Goal: Information Seeking & Learning: Check status

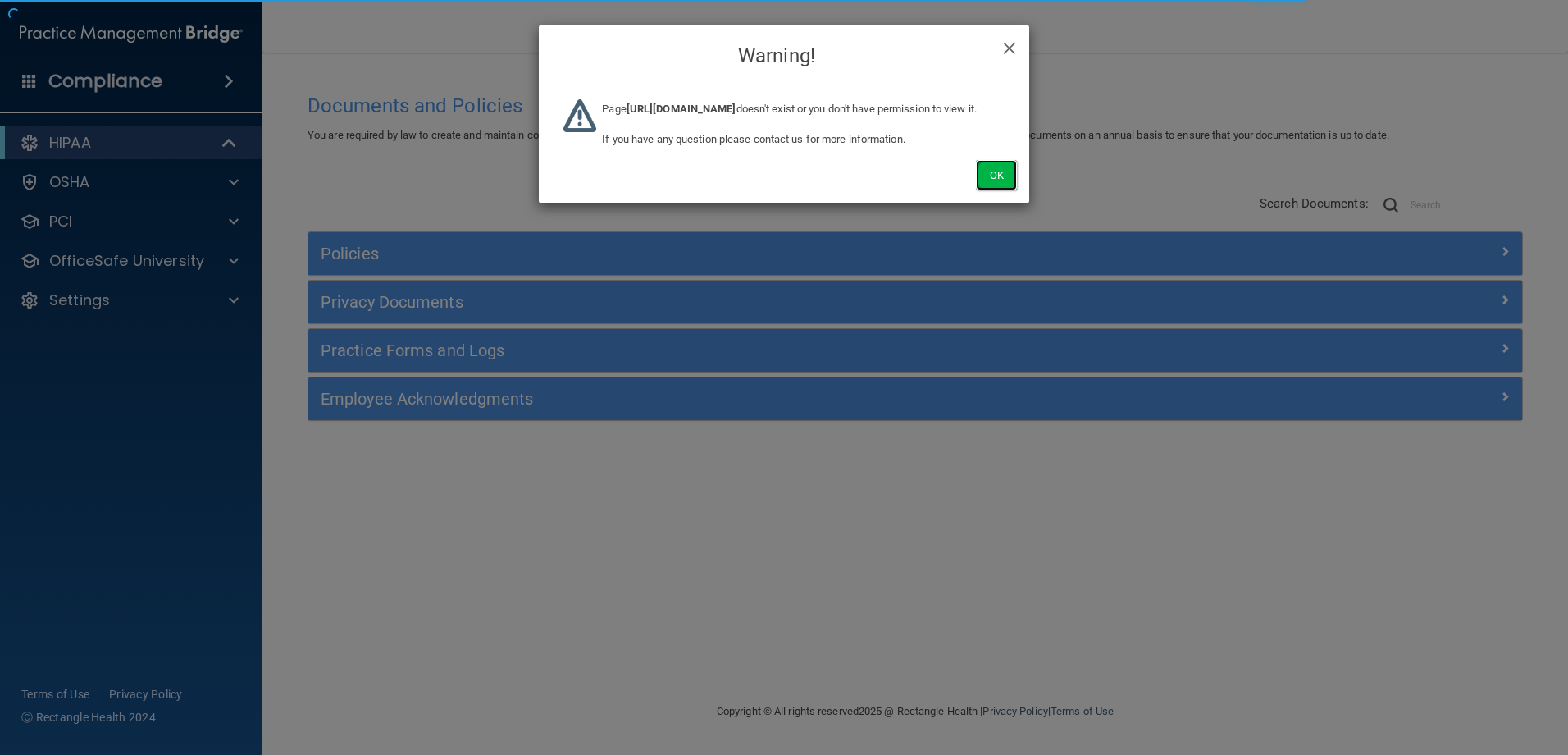
click at [983, 190] on button "Ok" at bounding box center [996, 176] width 41 height 31
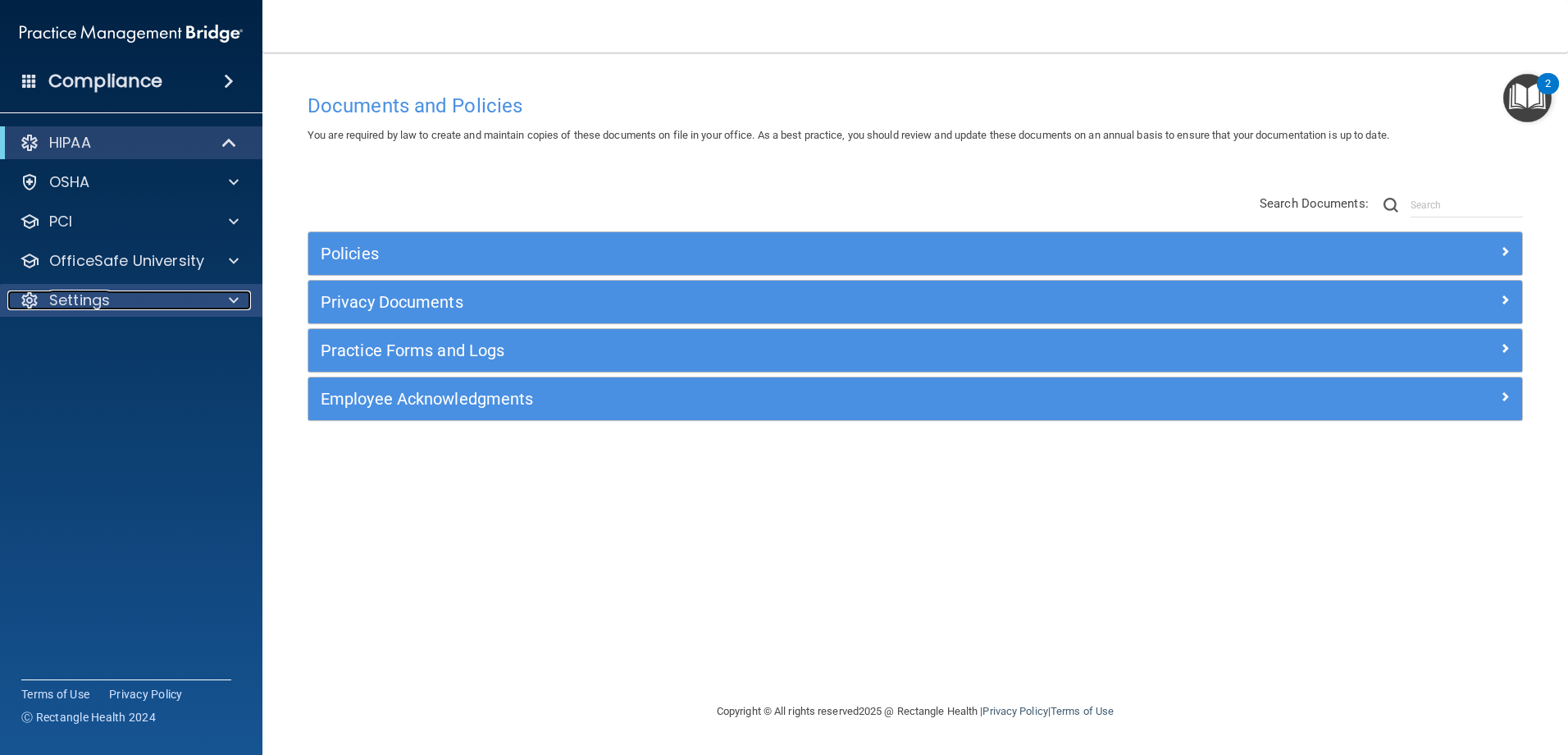
click at [219, 299] on div at bounding box center [231, 300] width 41 height 20
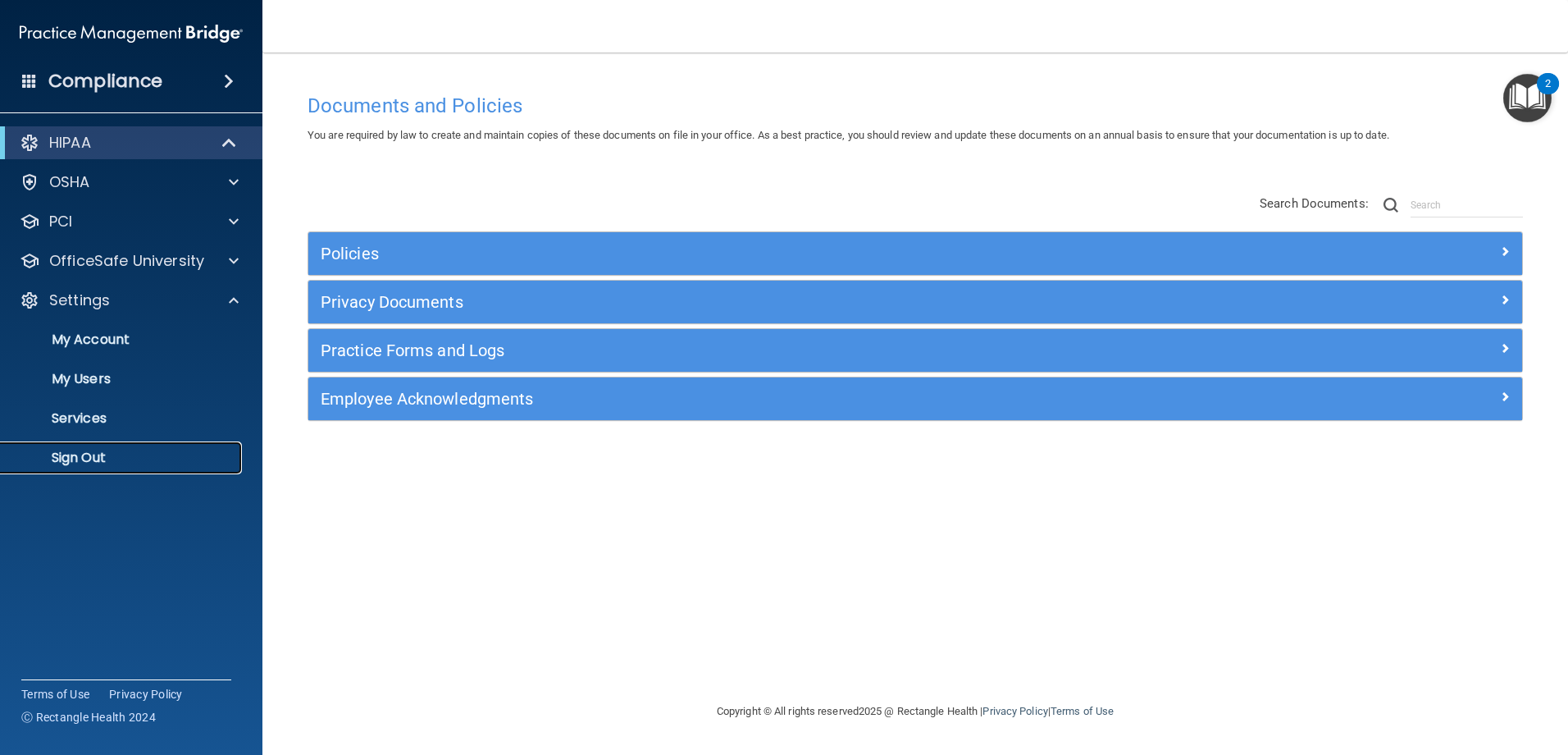
click at [100, 461] on p "Sign Out" at bounding box center [122, 457] width 224 height 16
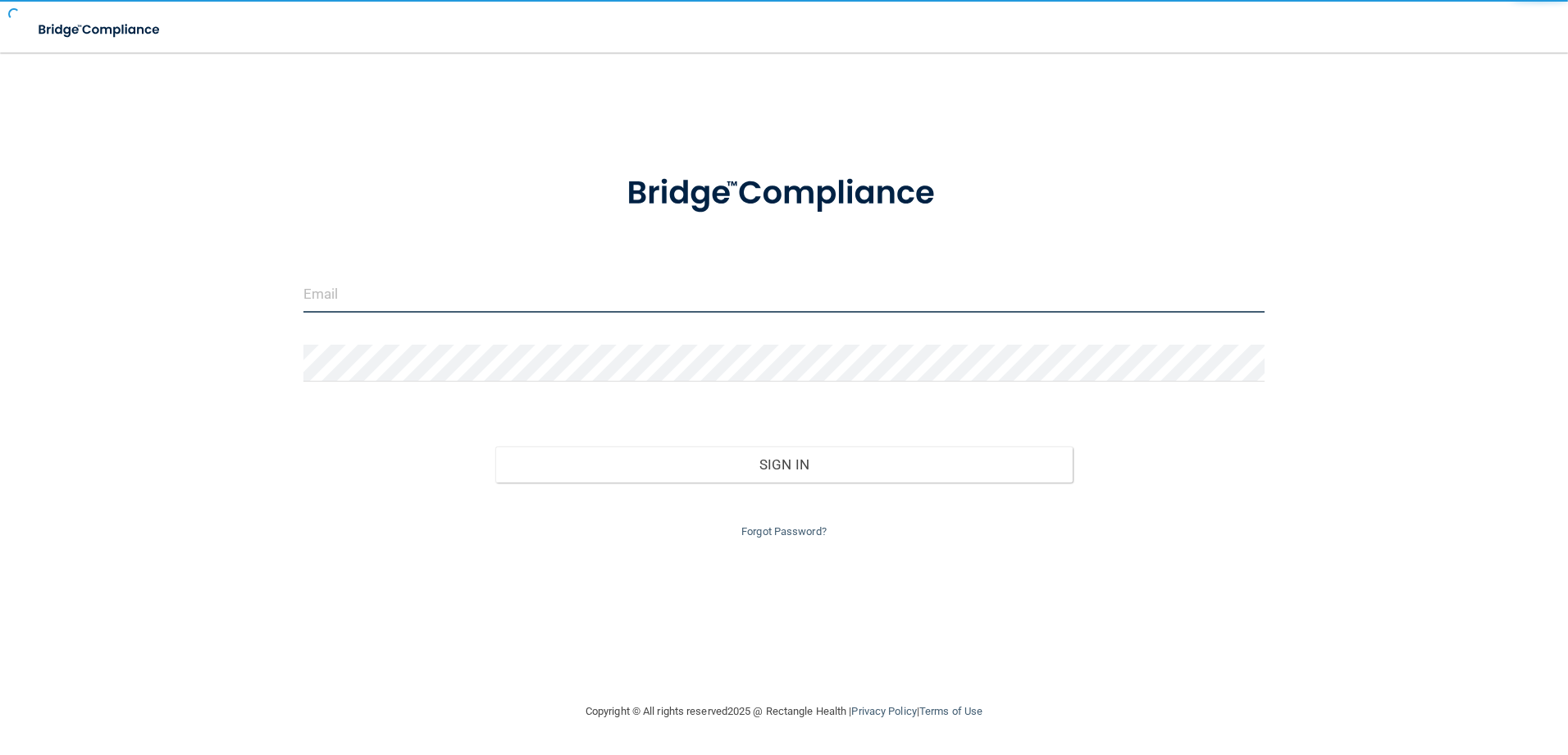
type input "[EMAIL_ADDRESS][DOMAIN_NAME]"
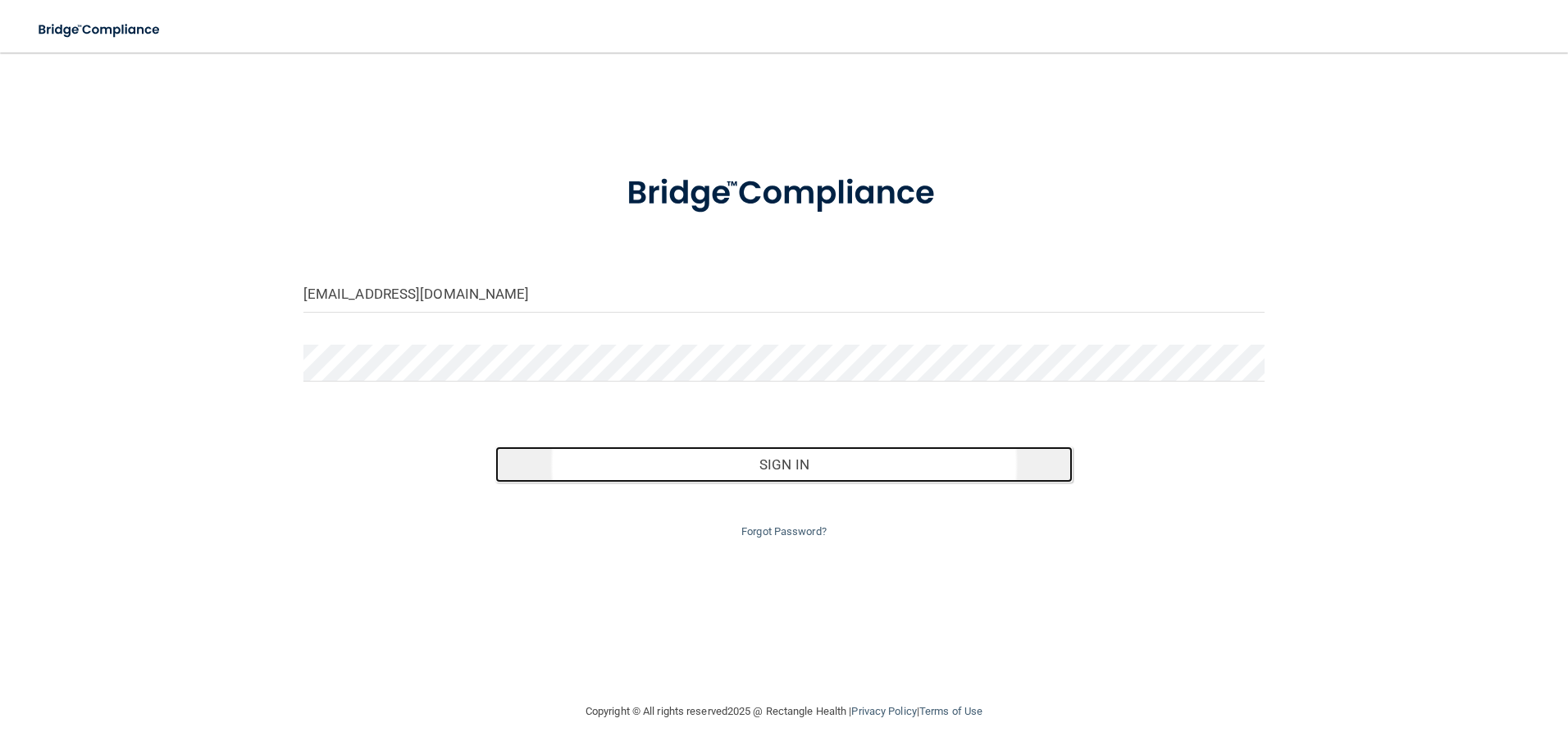
click at [690, 469] on button "Sign In" at bounding box center [784, 464] width 577 height 36
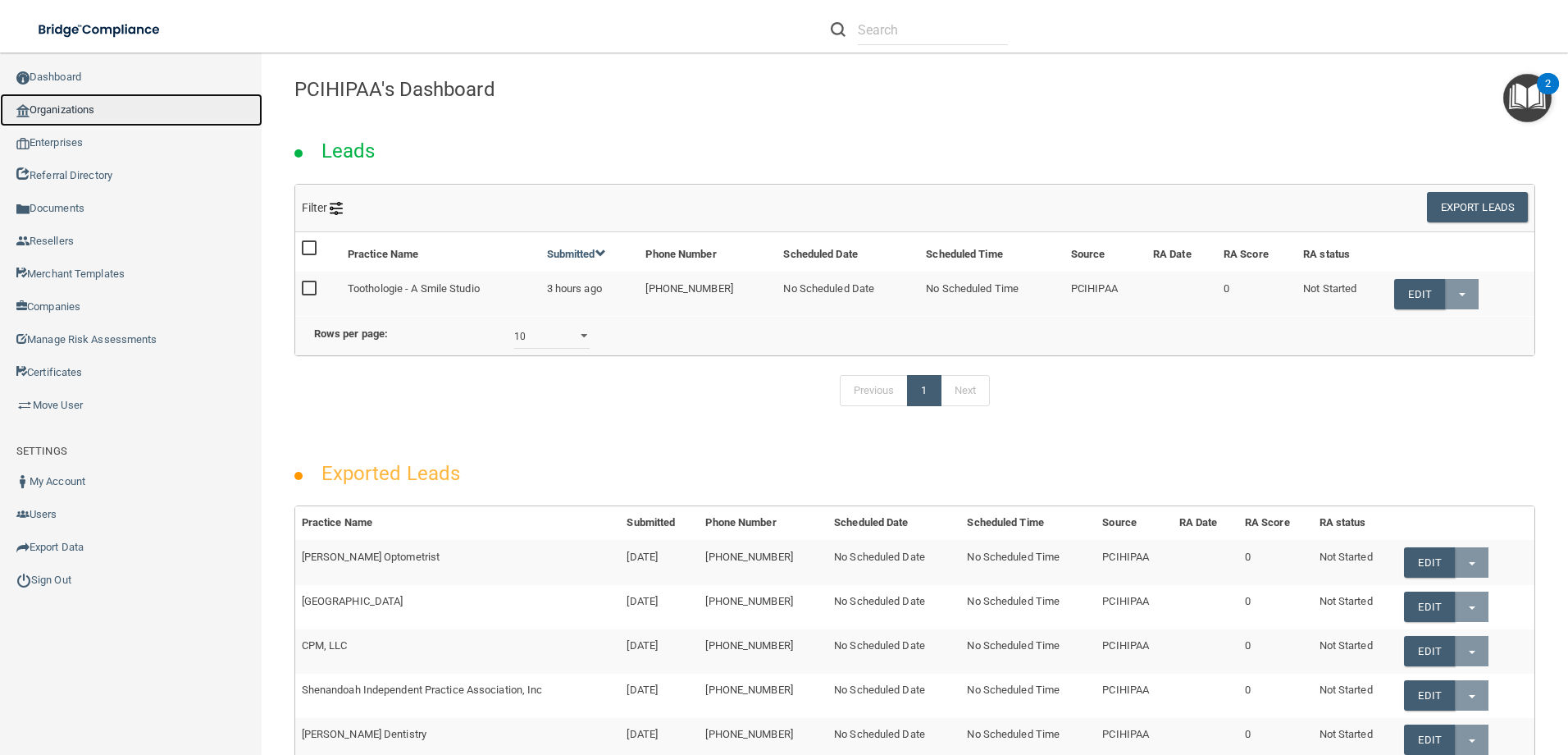
click at [99, 108] on link "Organizations" at bounding box center [131, 110] width 262 height 32
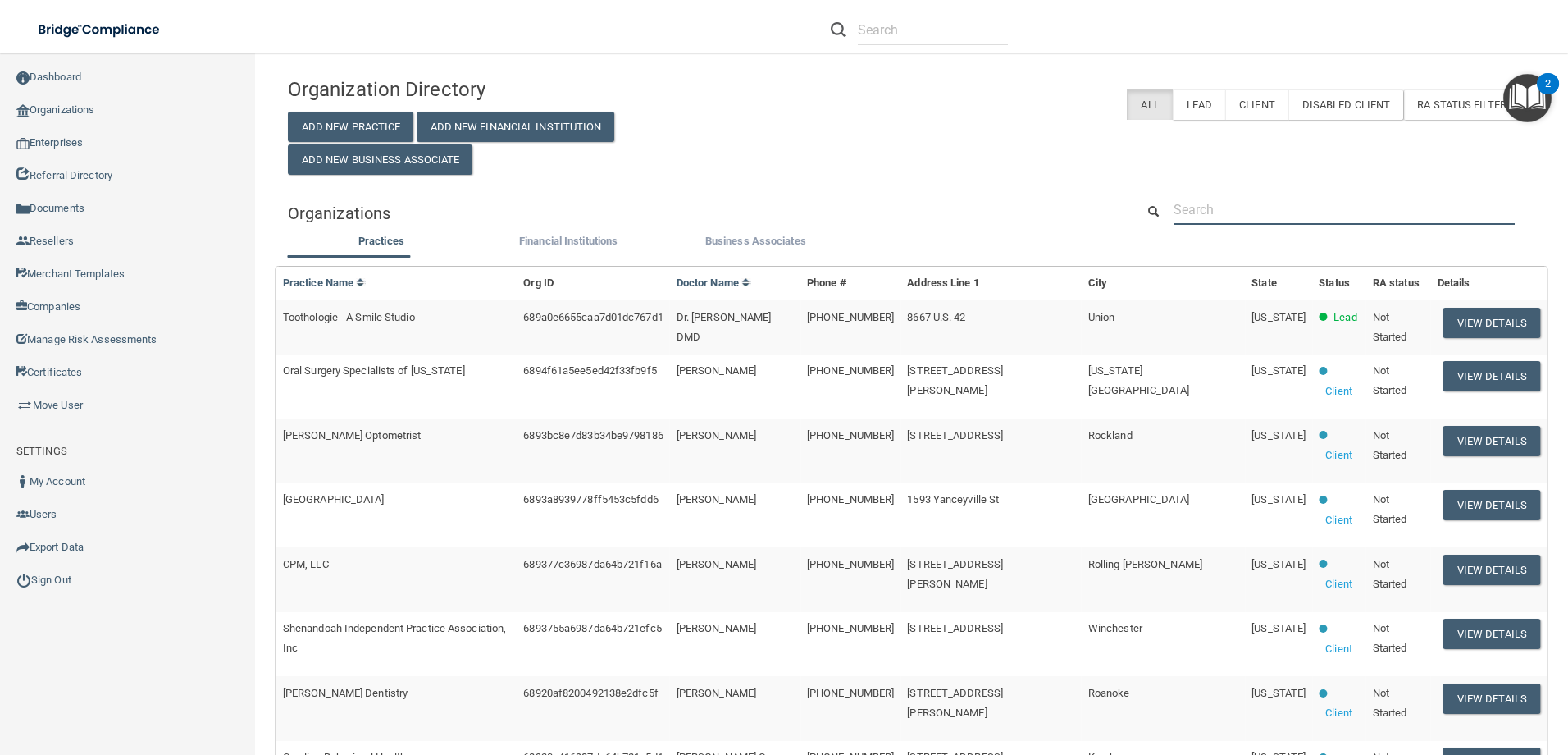
click at [1221, 207] on input "text" at bounding box center [1344, 210] width 341 height 31
paste input "RH-00098196"
type input "RH-00098196"
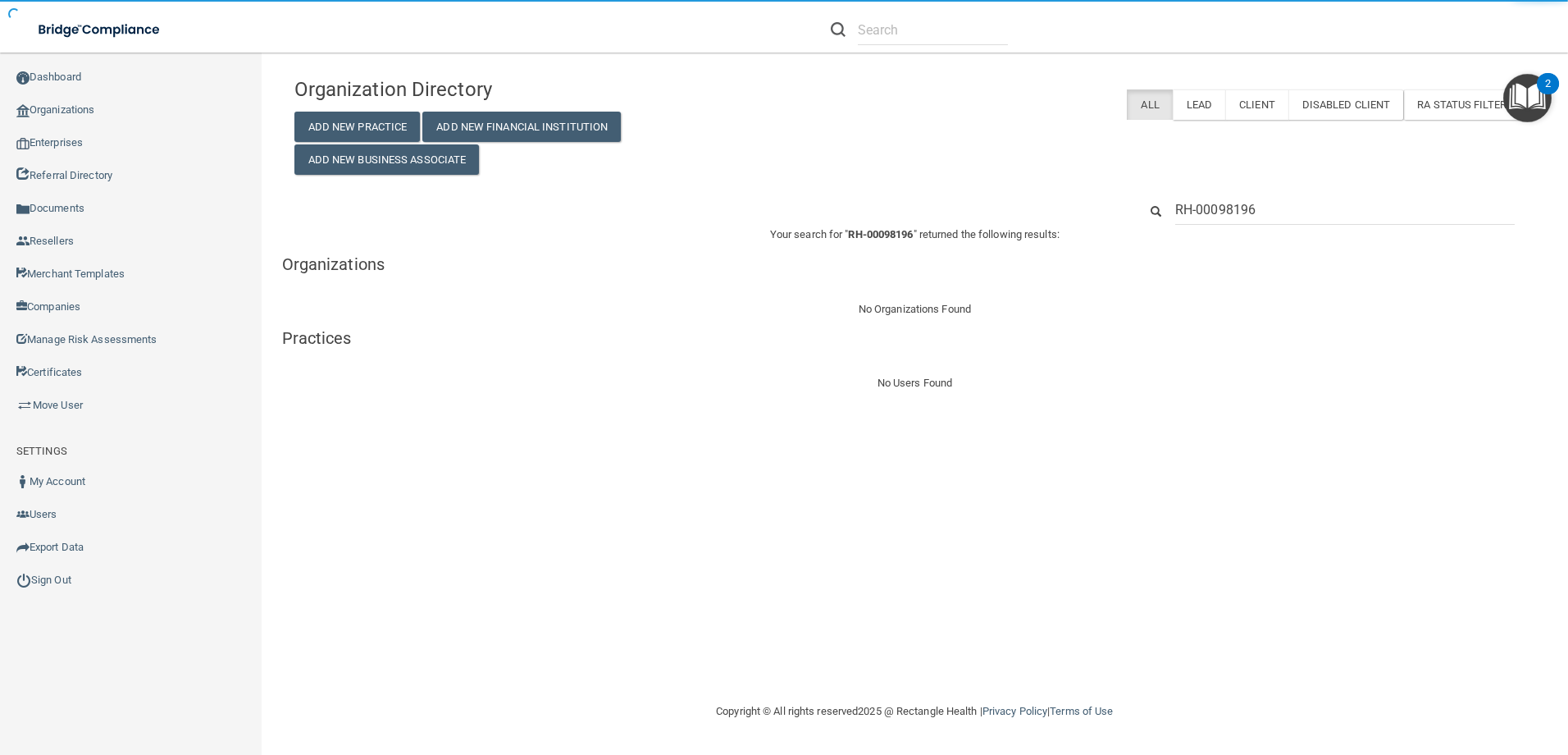
click at [1188, 213] on input "RH-00098196" at bounding box center [1345, 210] width 340 height 31
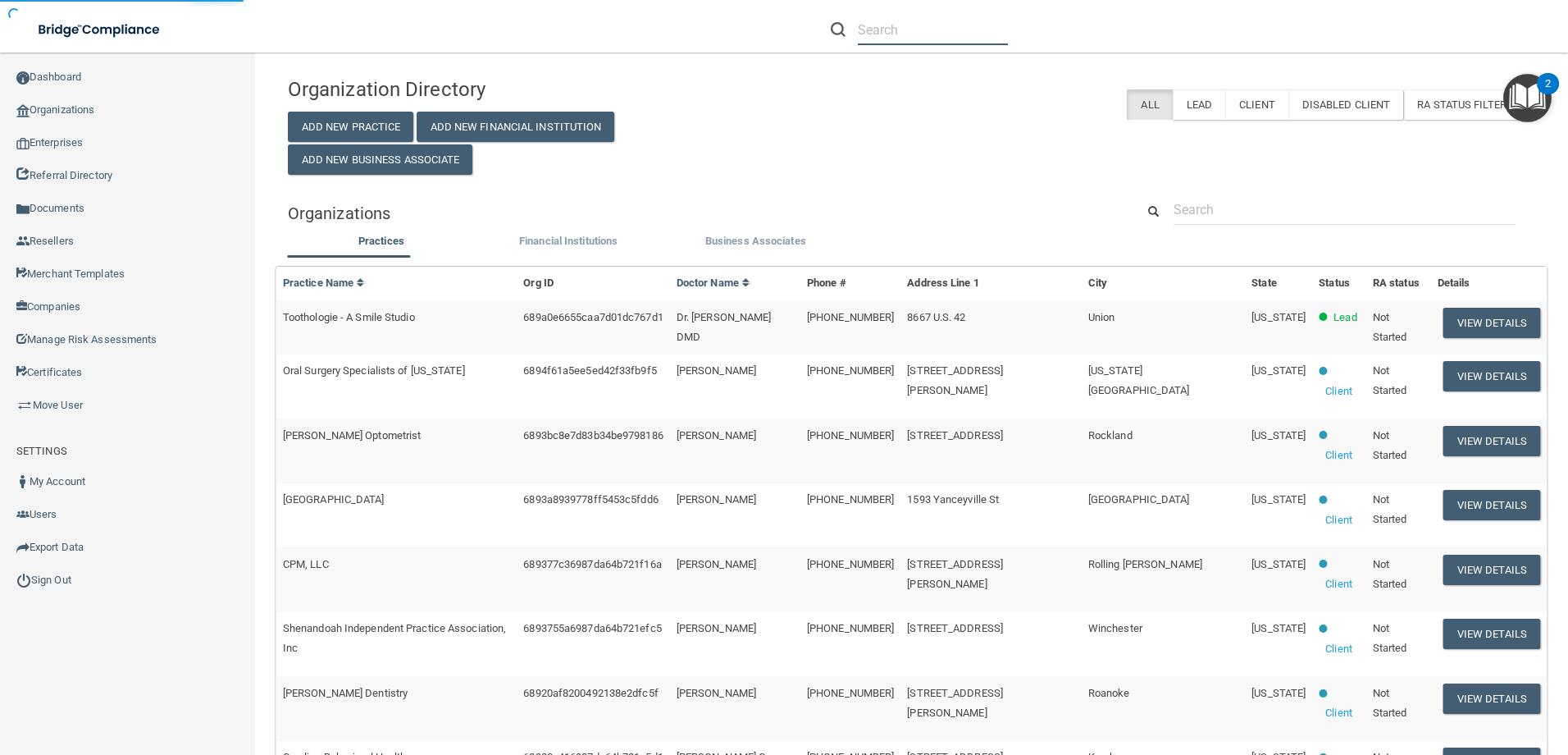
click at [908, 33] on input "text" at bounding box center [932, 30] width 150 height 31
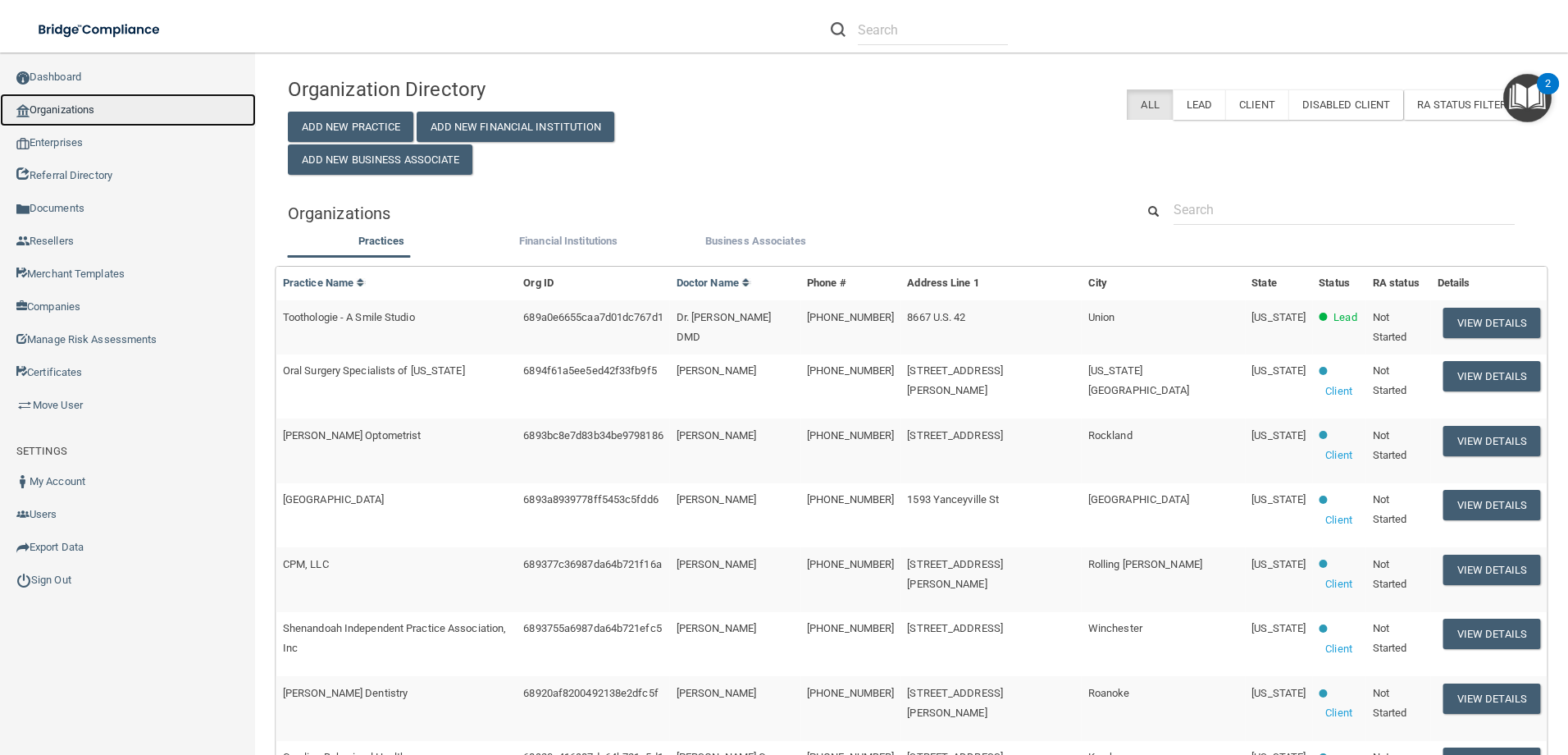
click at [123, 108] on link "Organizations" at bounding box center [128, 110] width 256 height 32
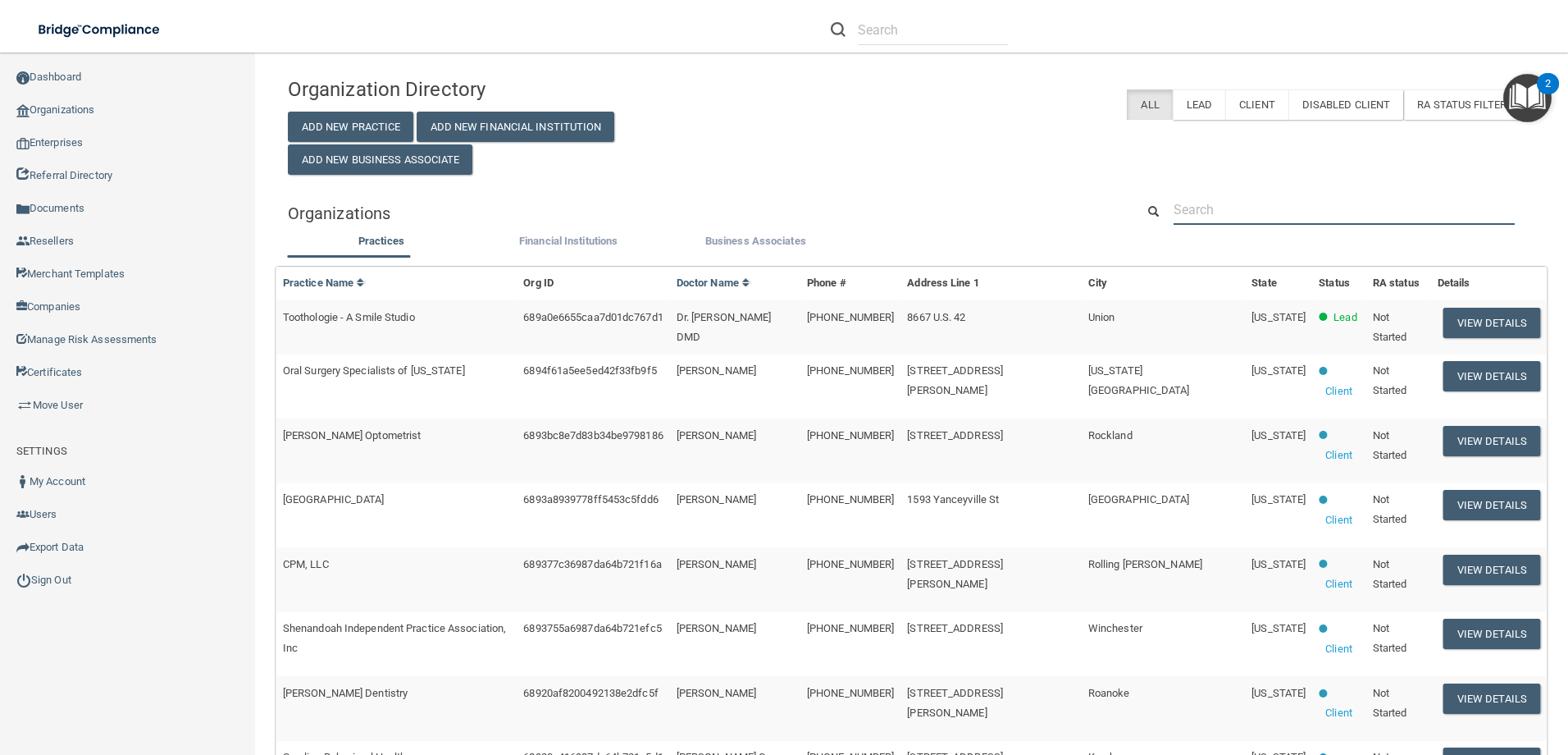
click at [1218, 209] on input "text" at bounding box center [1344, 210] width 341 height 31
paste input "[EMAIL_ADDRESS][DOMAIN_NAME]"
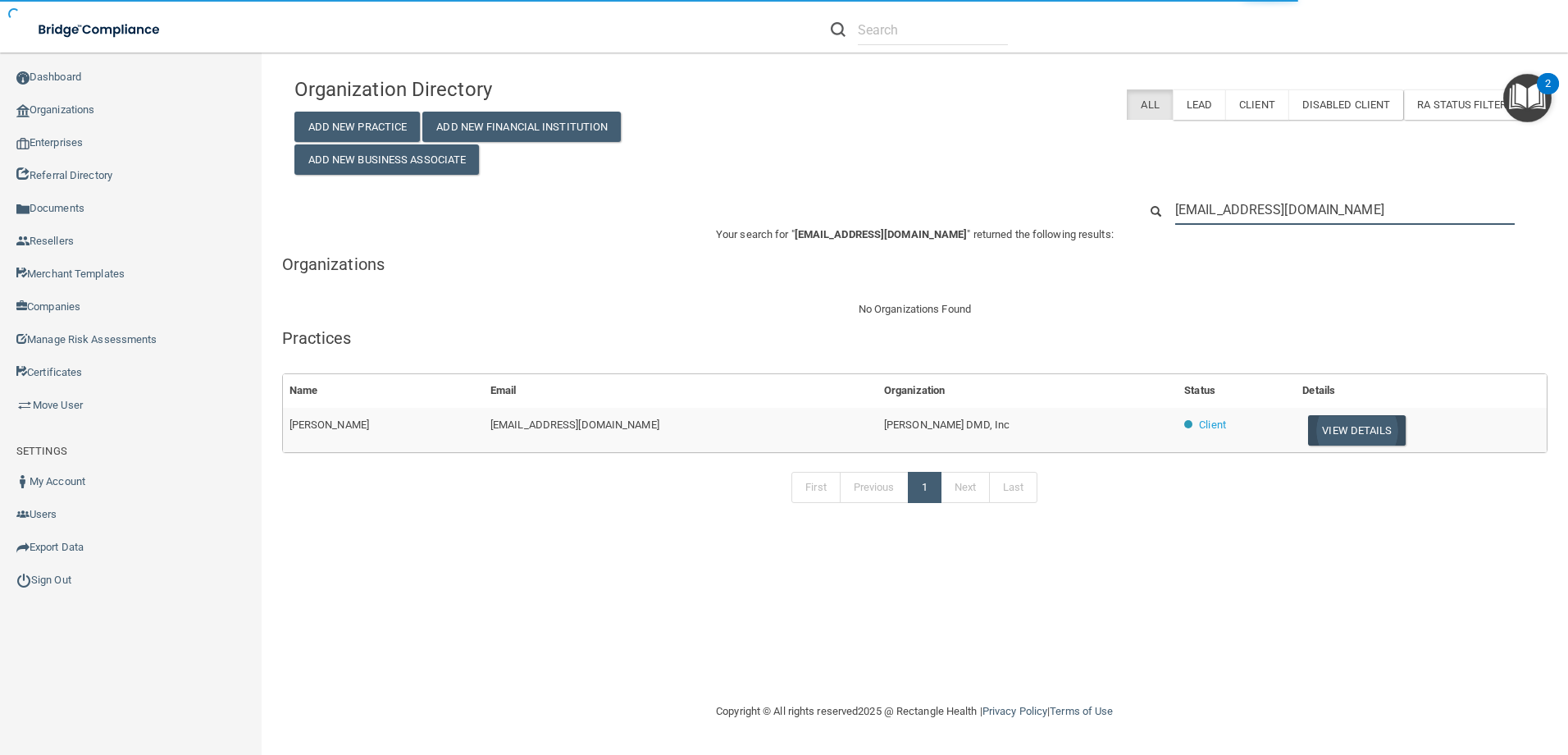
type input "[EMAIL_ADDRESS][DOMAIN_NAME]"
click at [1308, 429] on button "View Details" at bounding box center [1356, 430] width 96 height 31
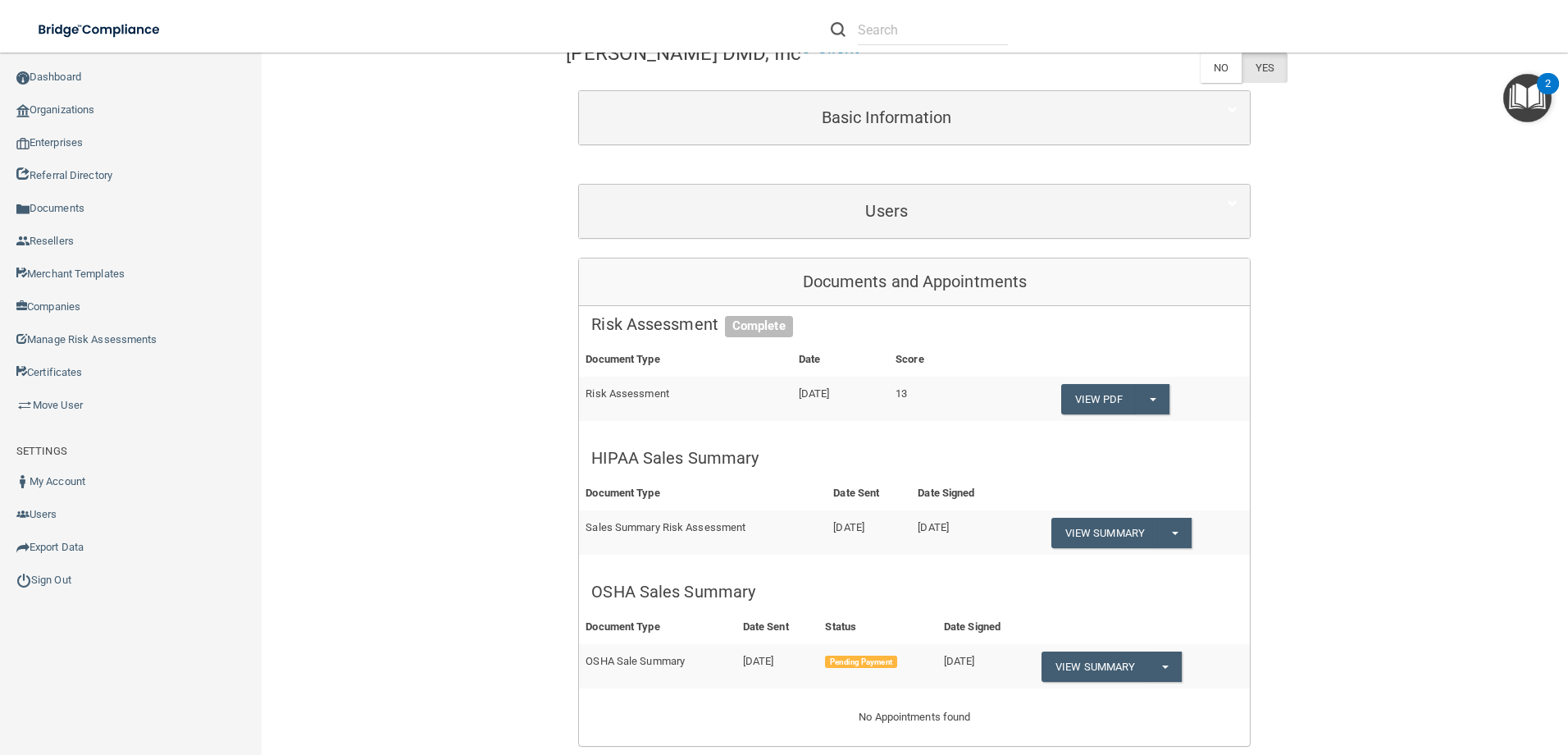
scroll to position [82, 0]
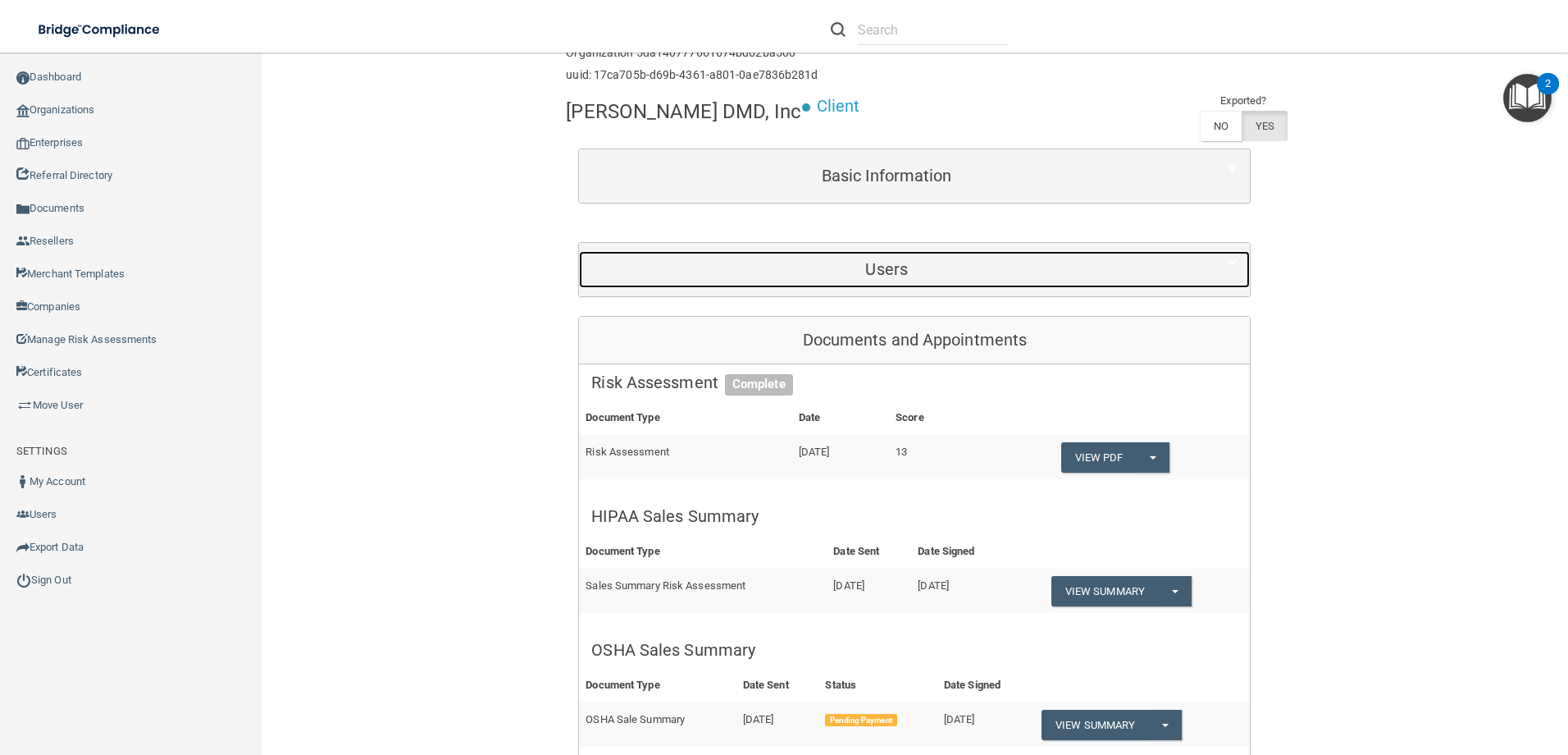
click at [848, 276] on h5 "Users" at bounding box center [887, 268] width 591 height 18
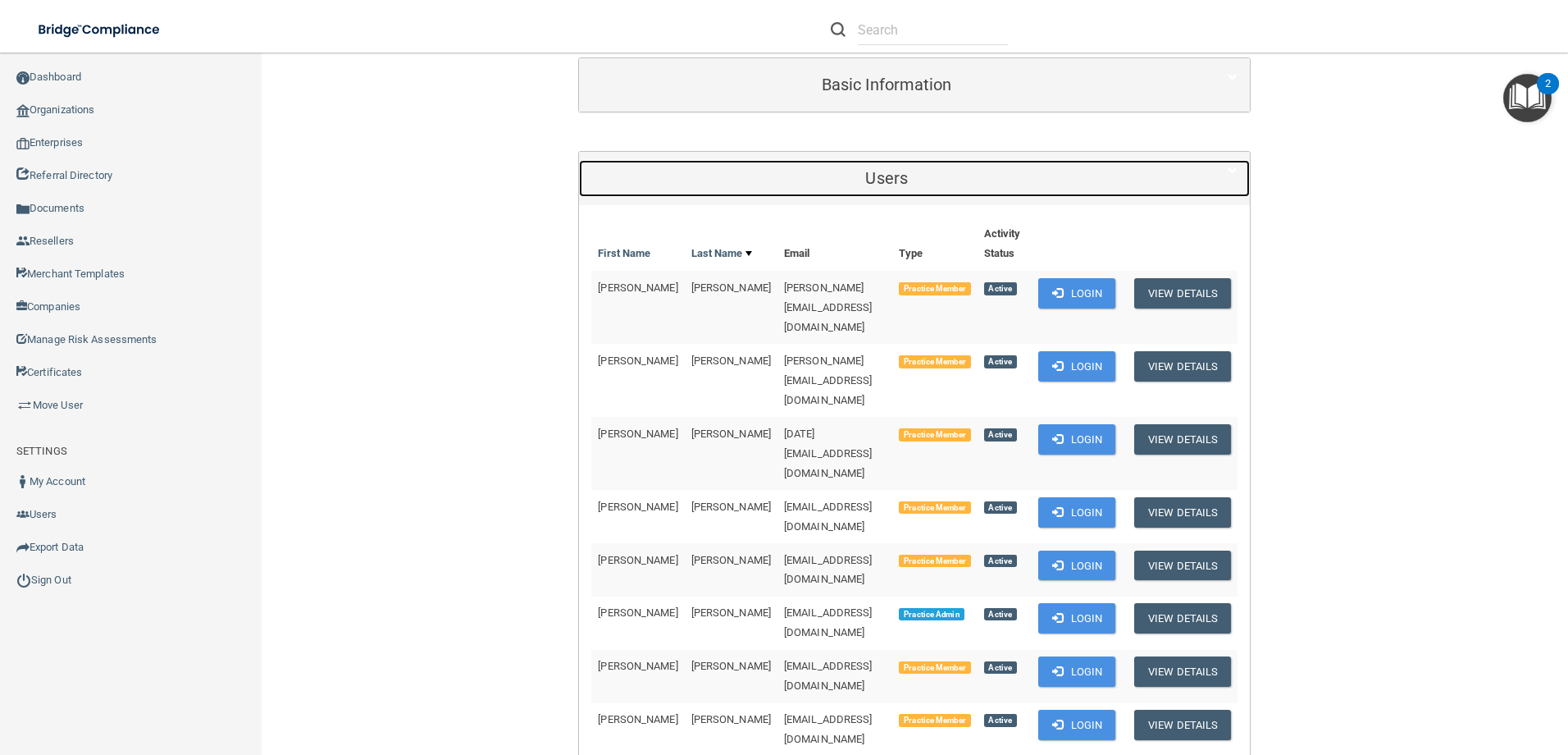
scroll to position [164, 0]
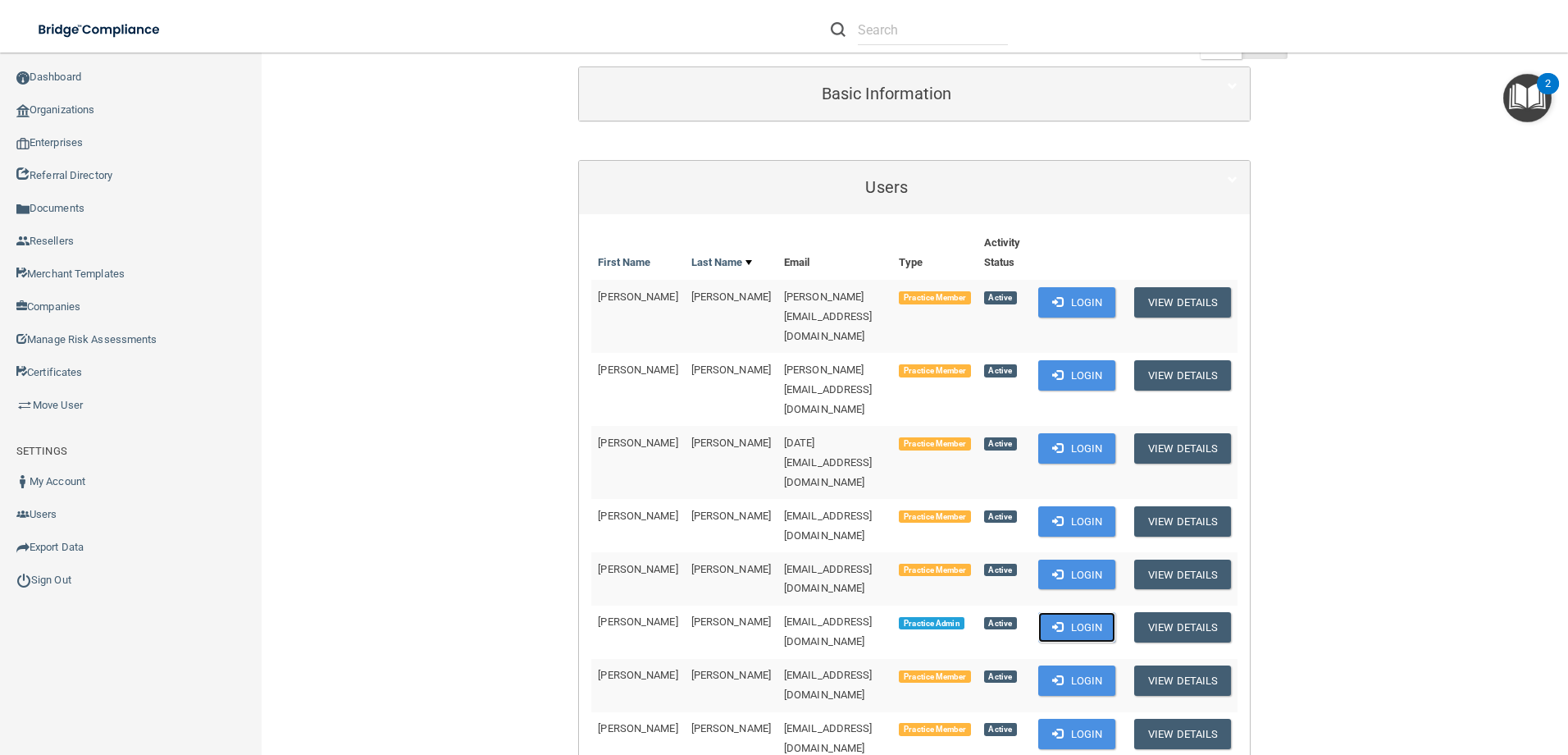
click at [1073, 612] on button "Login" at bounding box center [1077, 627] width 78 height 31
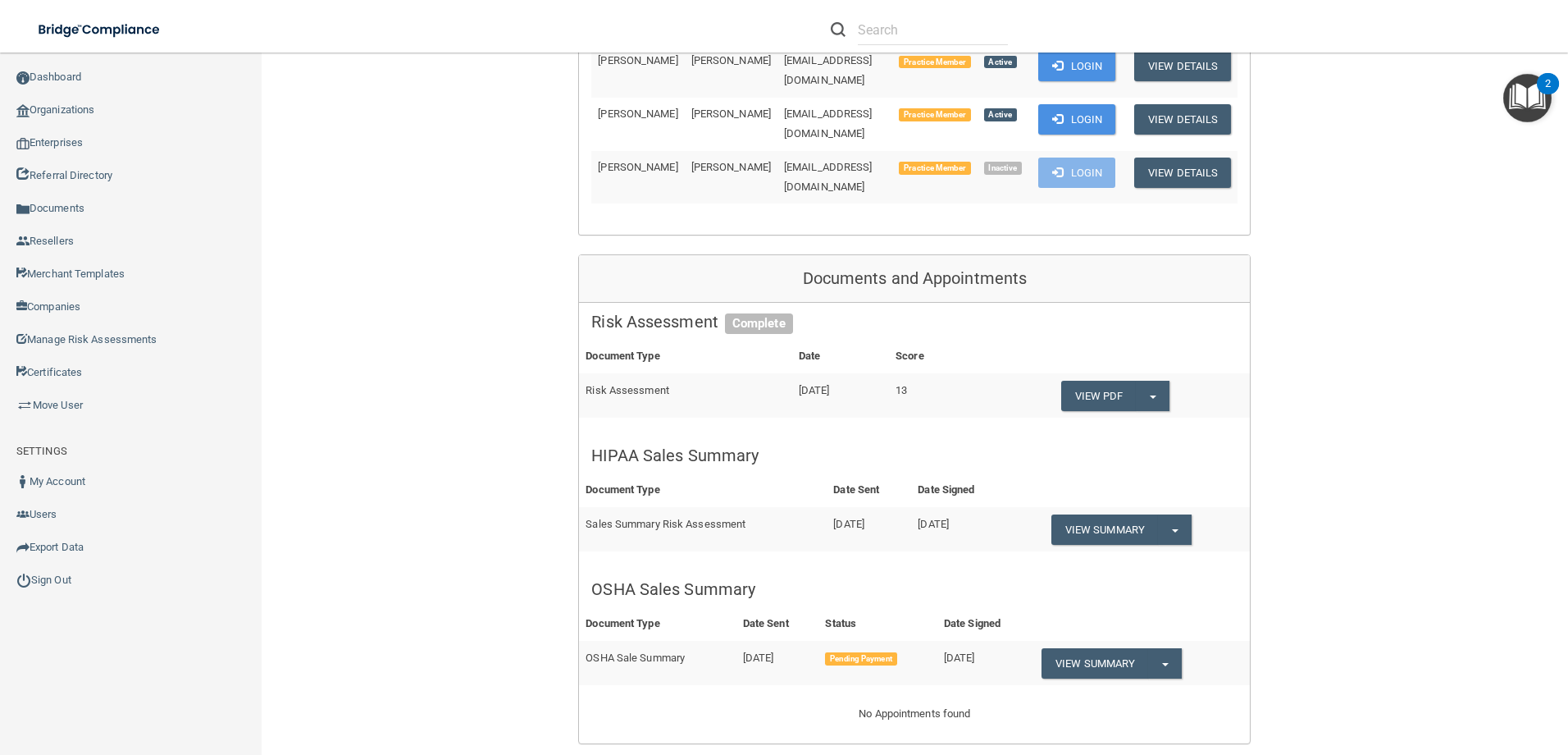
drag, startPoint x: 532, startPoint y: 376, endPoint x: 314, endPoint y: 135, distance: 325.0
click at [532, 376] on div "Back Enterprise » Organization 5da140777661674bd62ba500 uuid: 17ca705b-d69b-436…" at bounding box center [914, 498] width 1241 height 2416
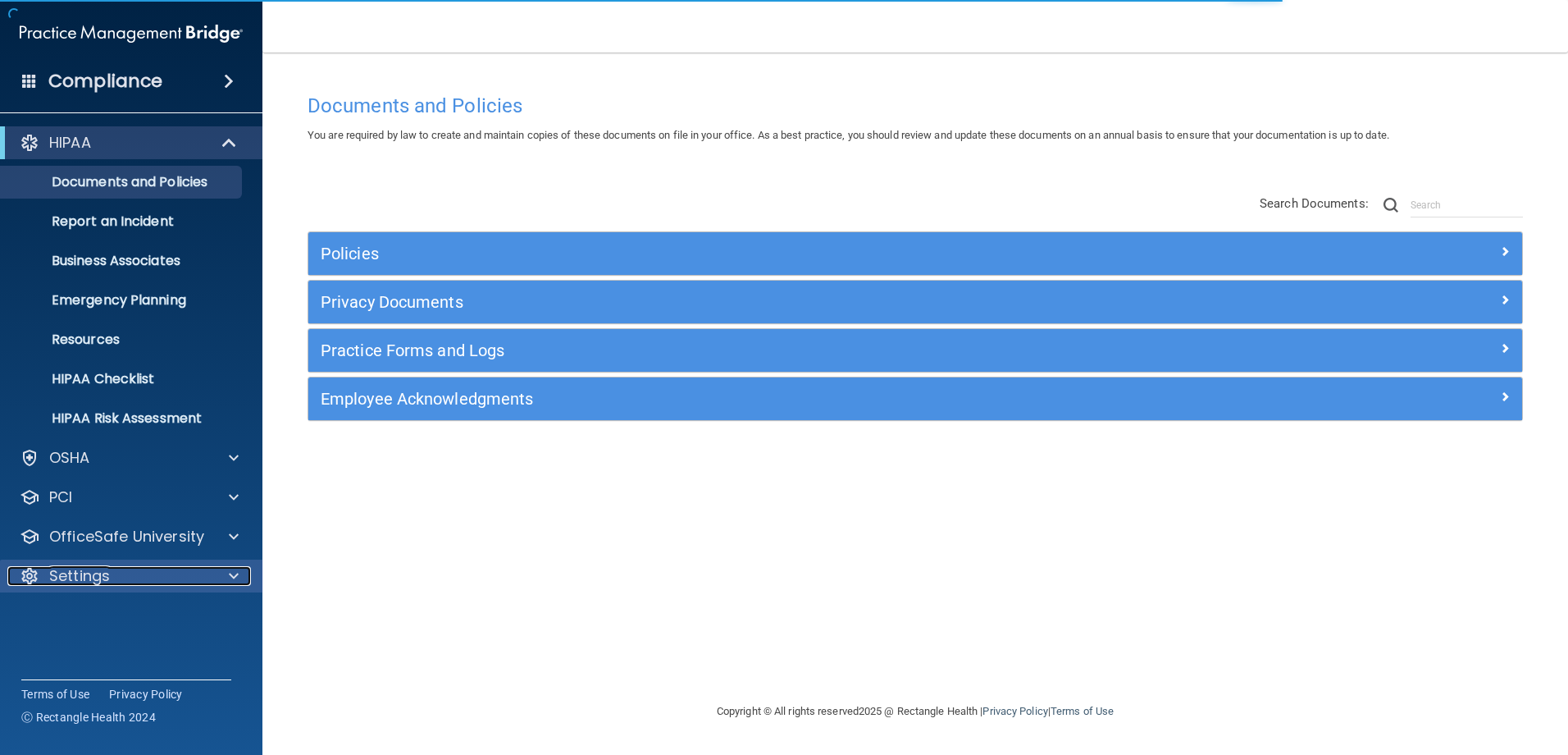
click at [233, 570] on span at bounding box center [234, 576] width 10 height 20
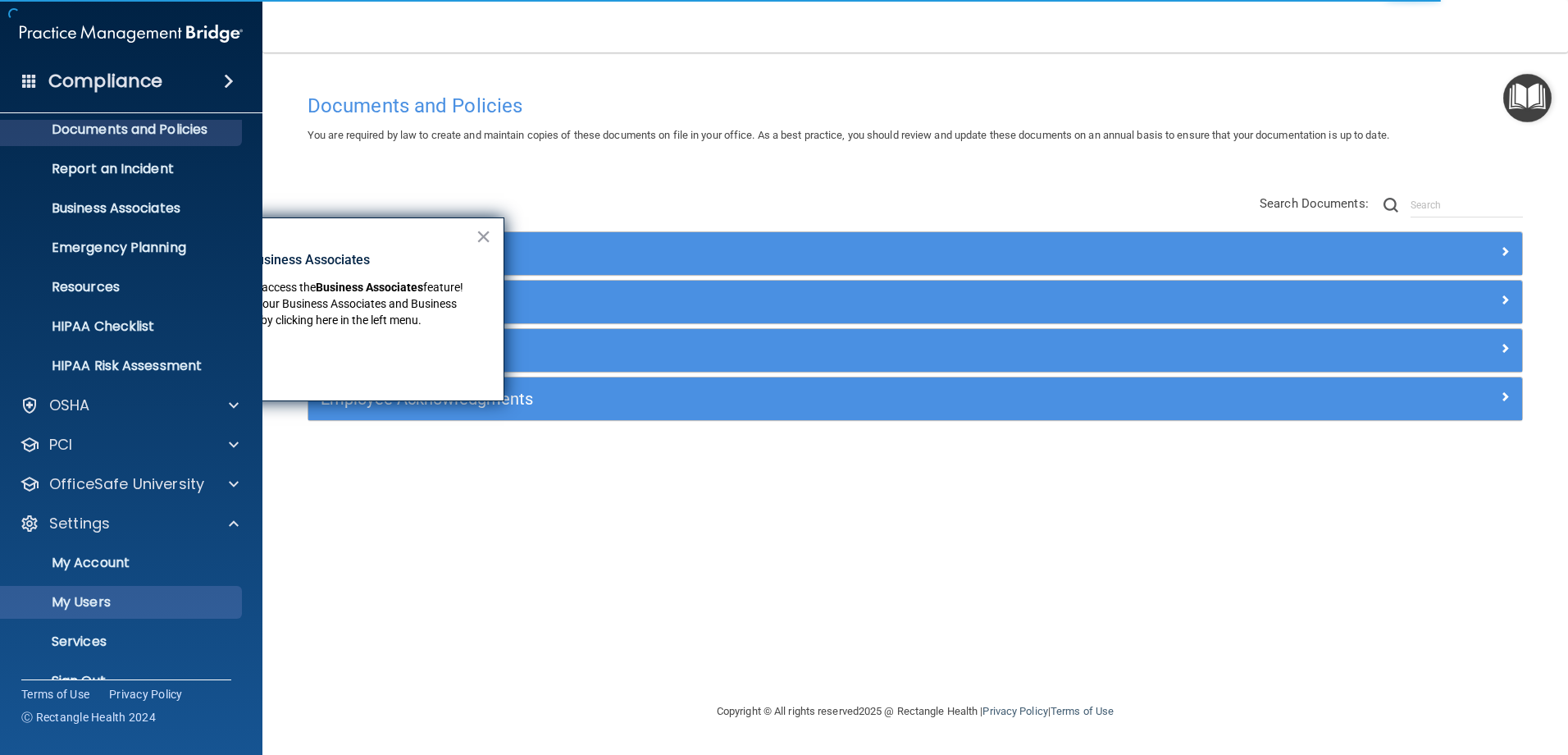
scroll to position [82, 0]
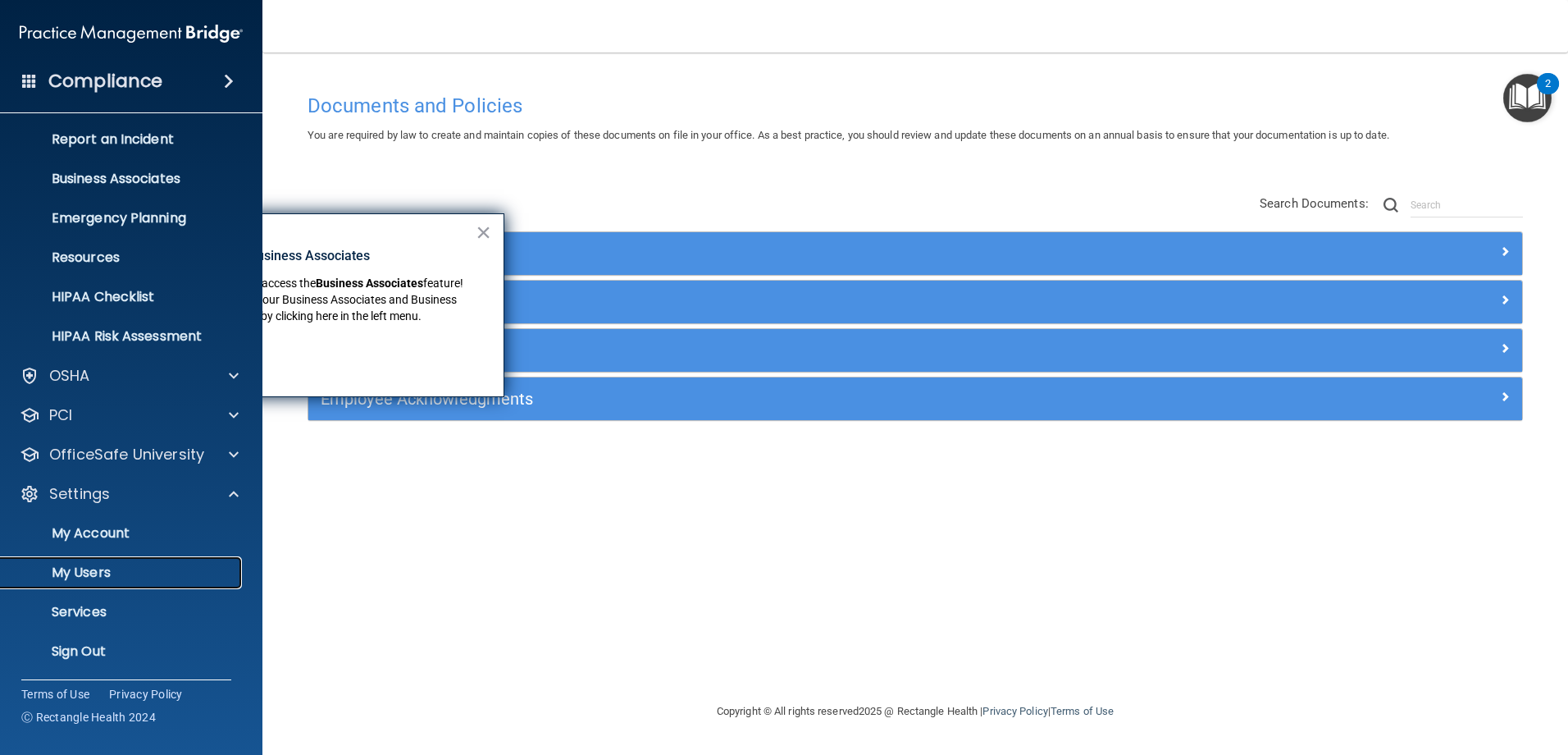
click at [114, 569] on p "My Users" at bounding box center [122, 572] width 224 height 16
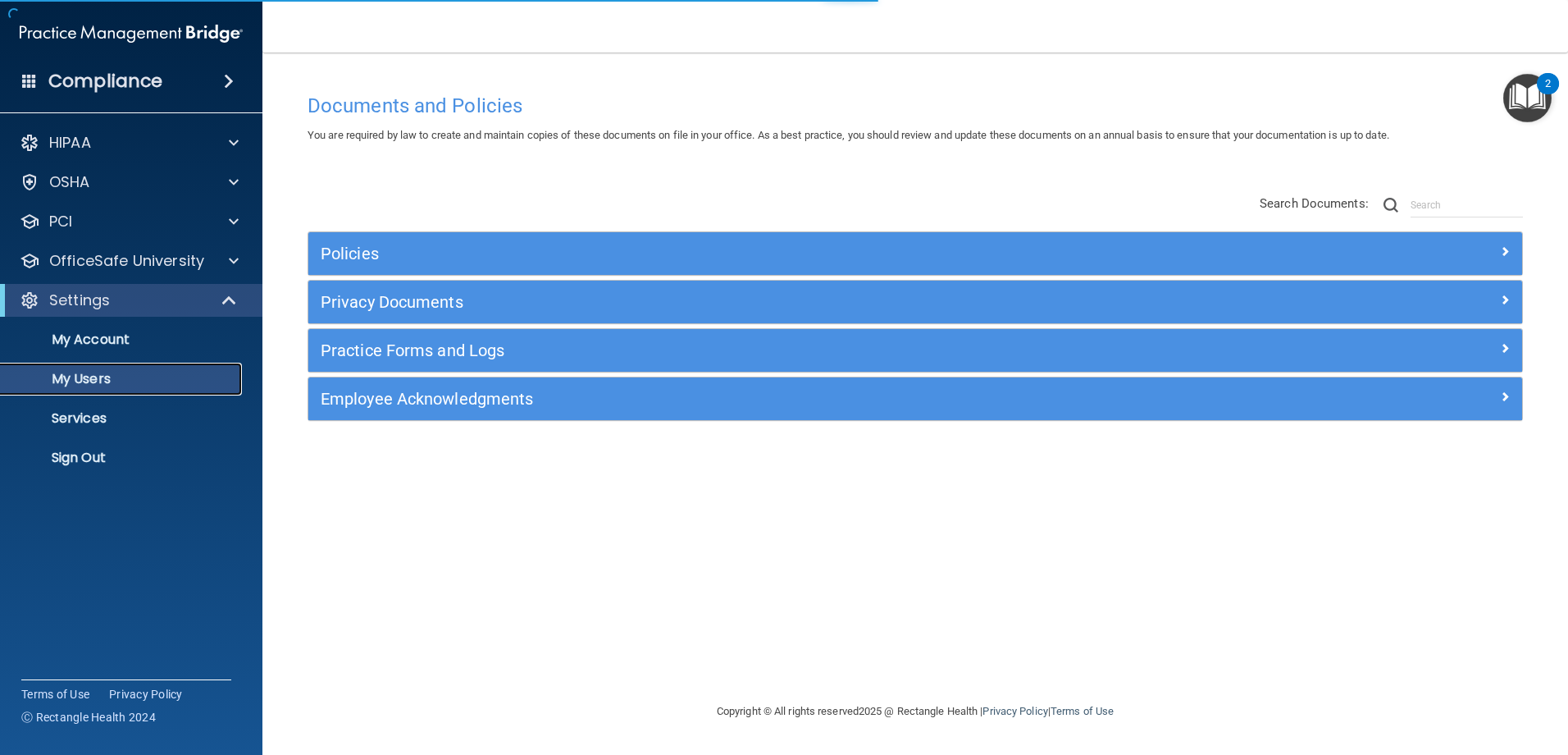
select select "20"
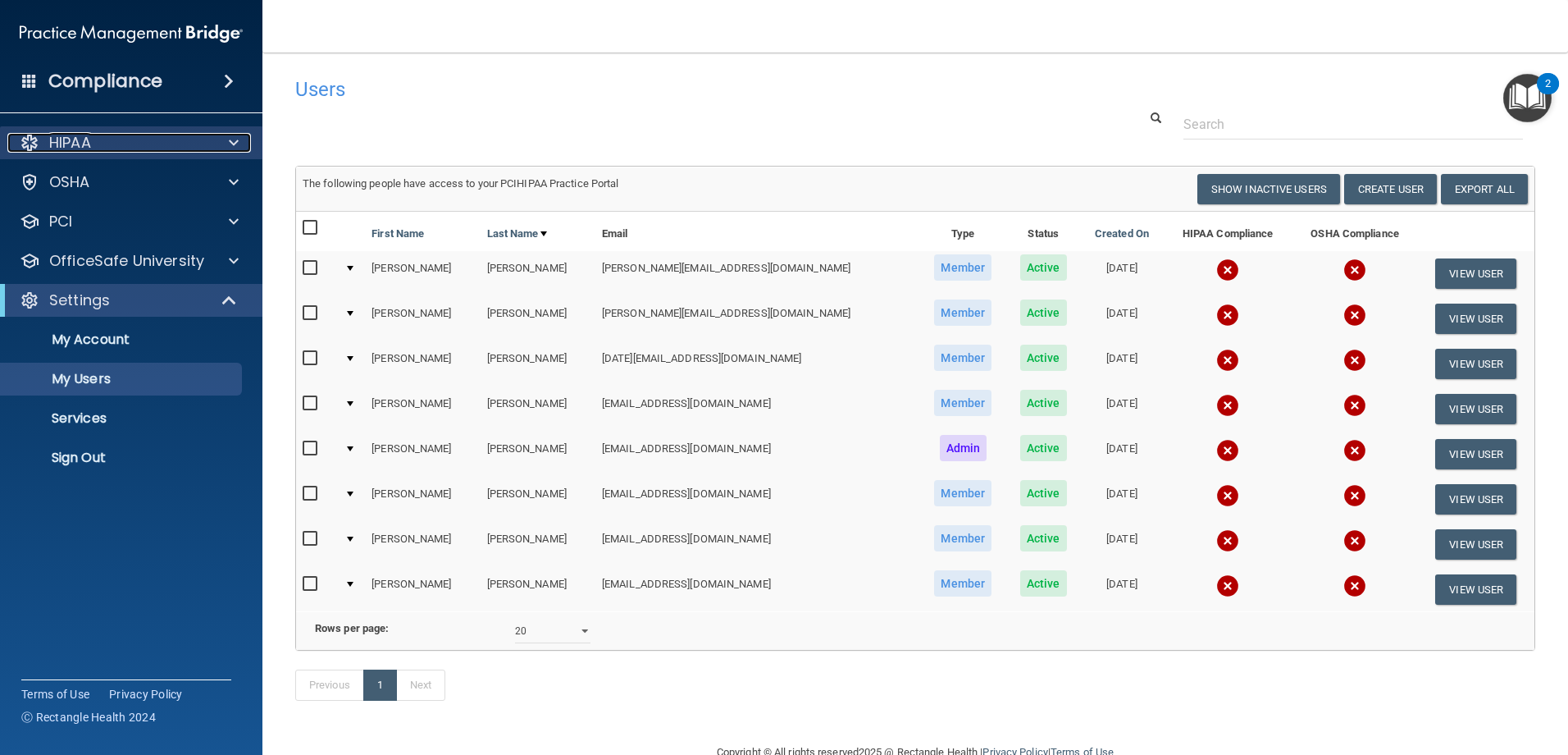
click at [233, 142] on span at bounding box center [234, 142] width 10 height 20
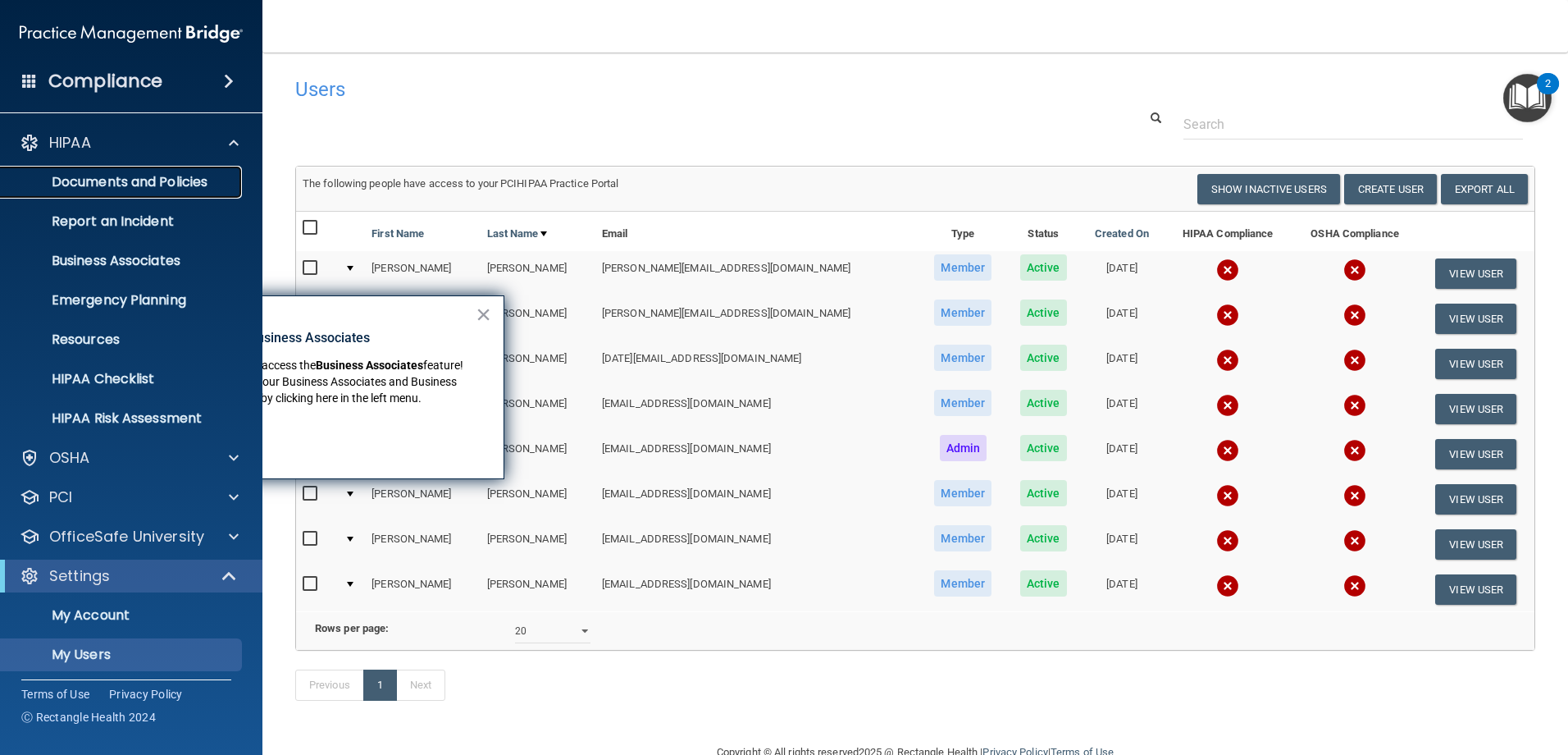
click at [182, 178] on p "Documents and Policies" at bounding box center [122, 181] width 224 height 16
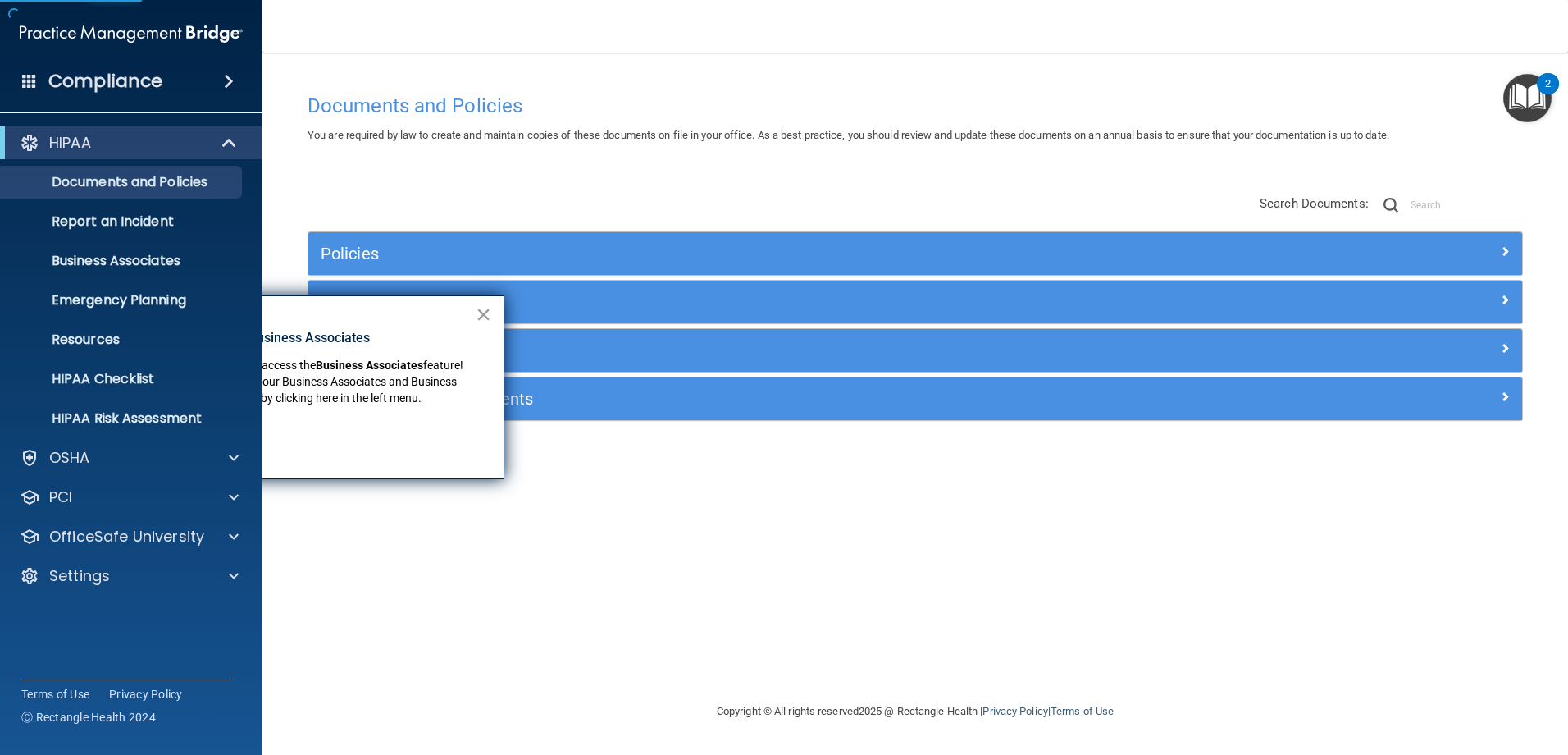
click at [485, 307] on button "×" at bounding box center [483, 313] width 15 height 26
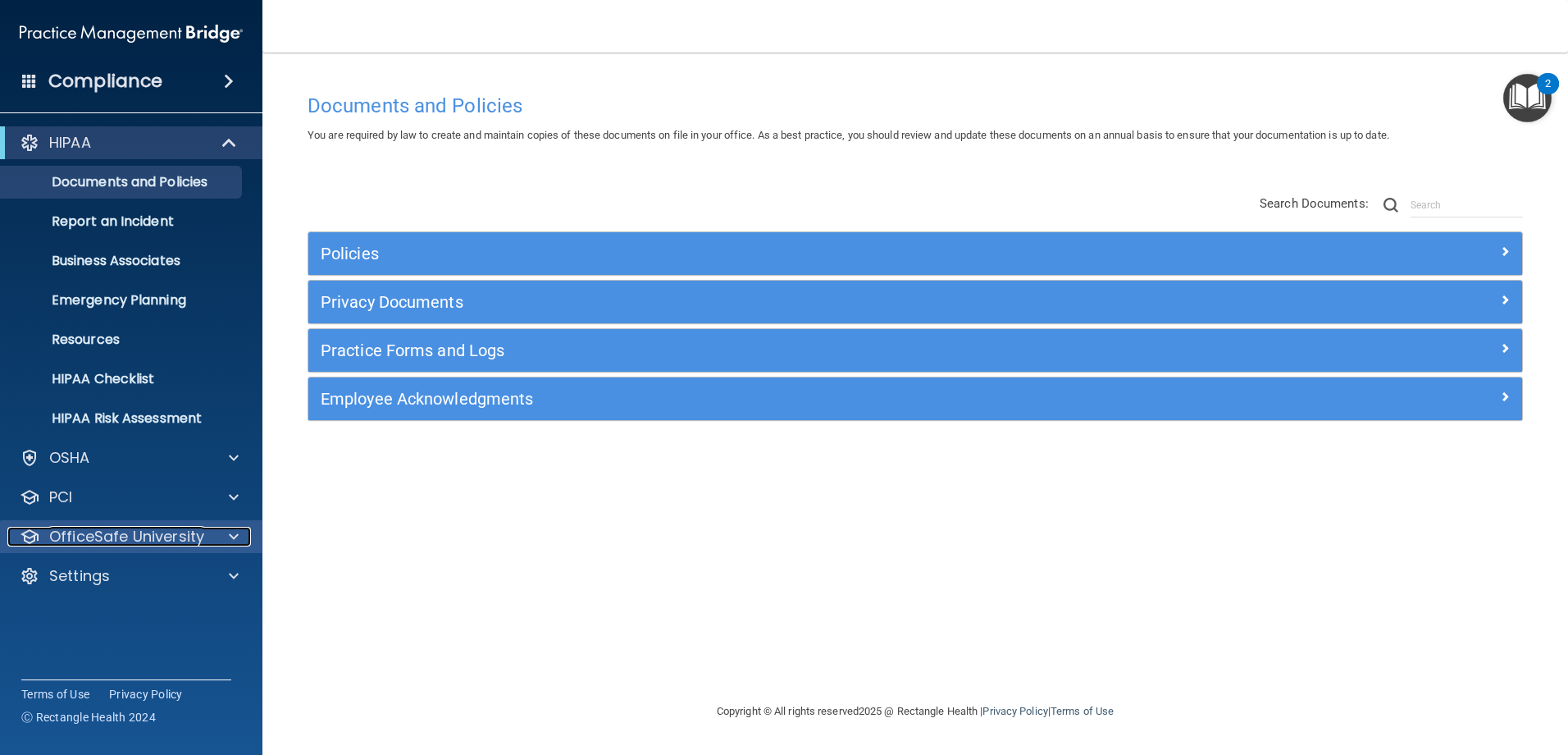
click at [235, 535] on span at bounding box center [234, 536] width 10 height 20
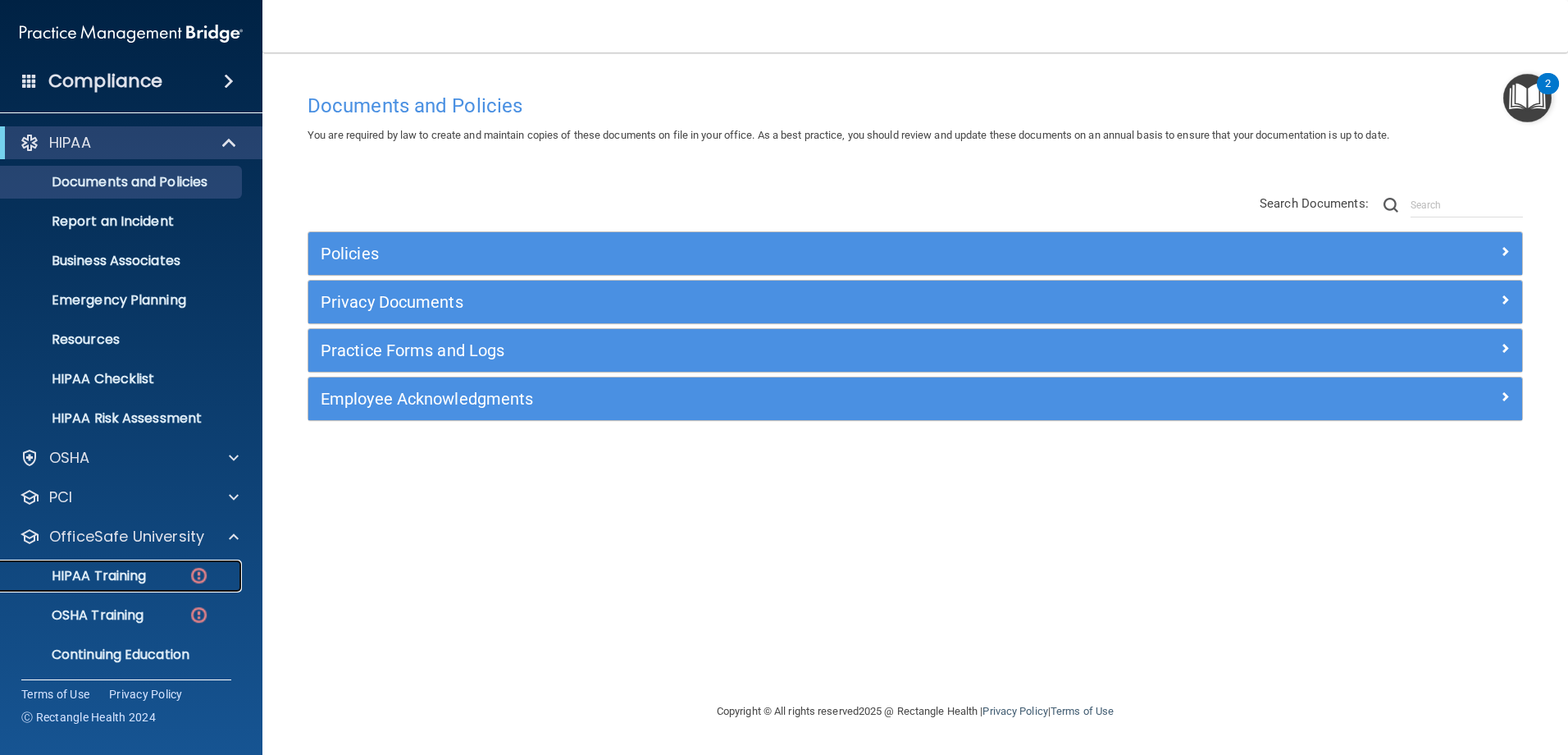
click at [124, 574] on p "HIPAA Training" at bounding box center [78, 576] width 136 height 16
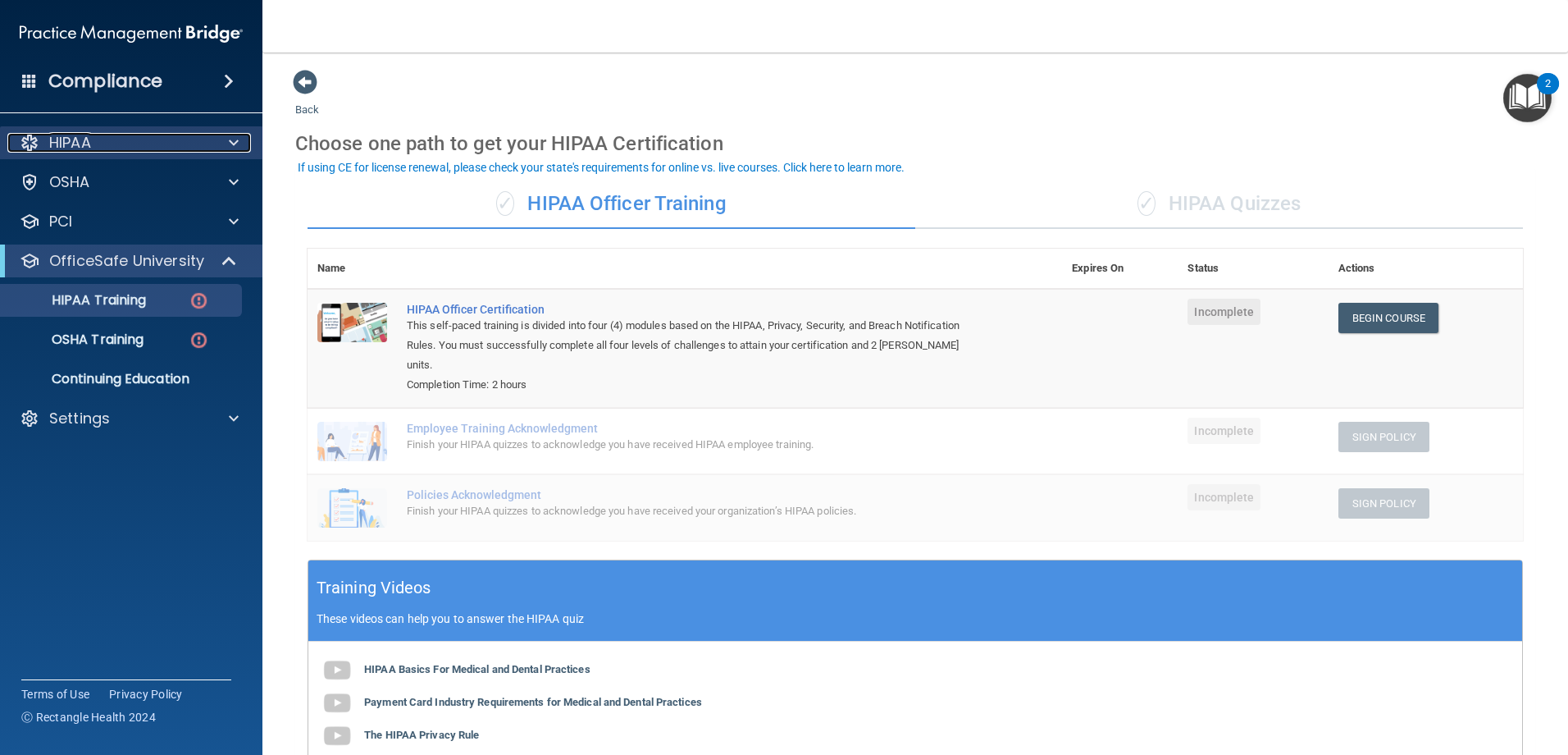
click at [236, 140] on span at bounding box center [234, 142] width 10 height 20
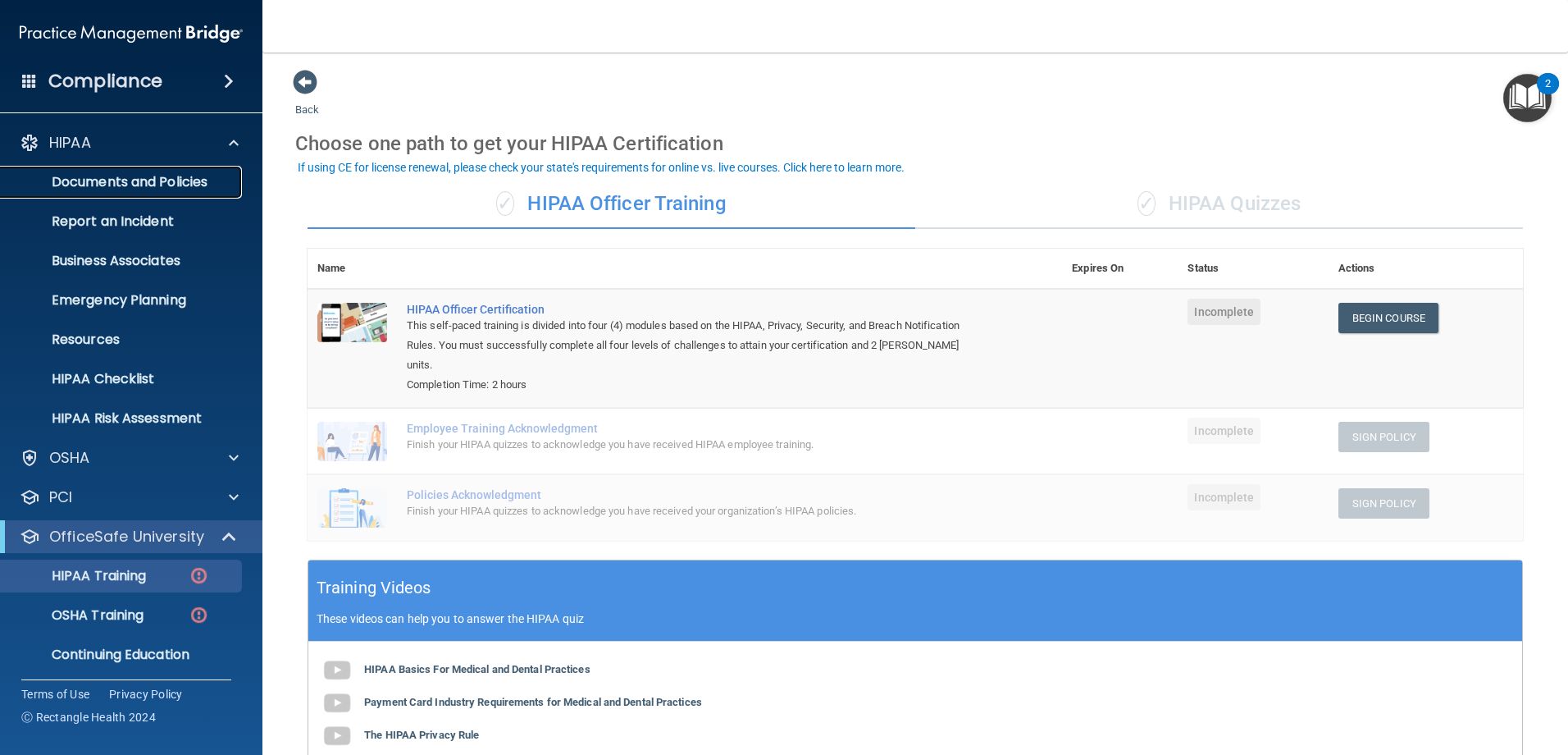
click at [115, 178] on p "Documents and Policies" at bounding box center [122, 181] width 224 height 16
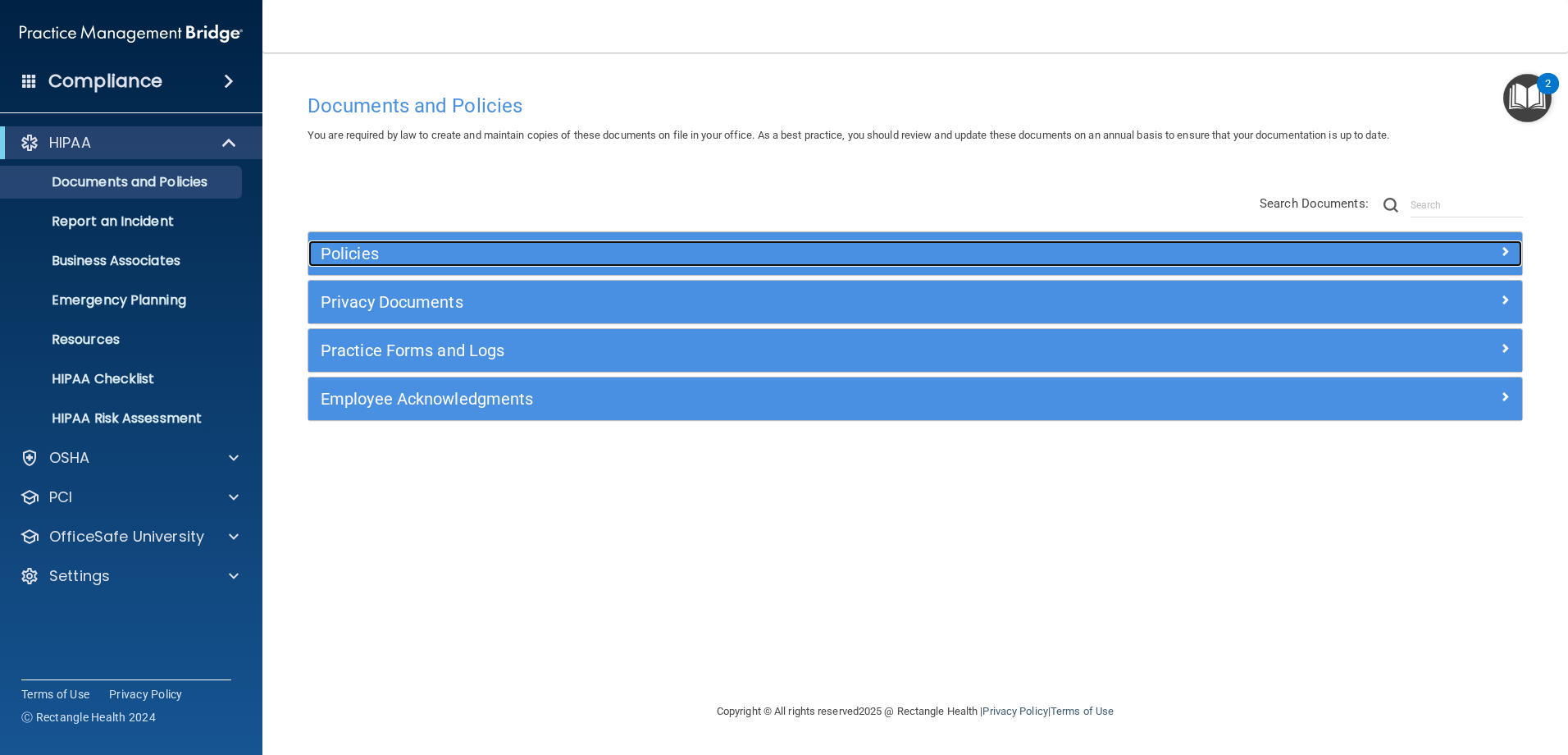
click at [1510, 241] on div at bounding box center [1370, 250] width 303 height 20
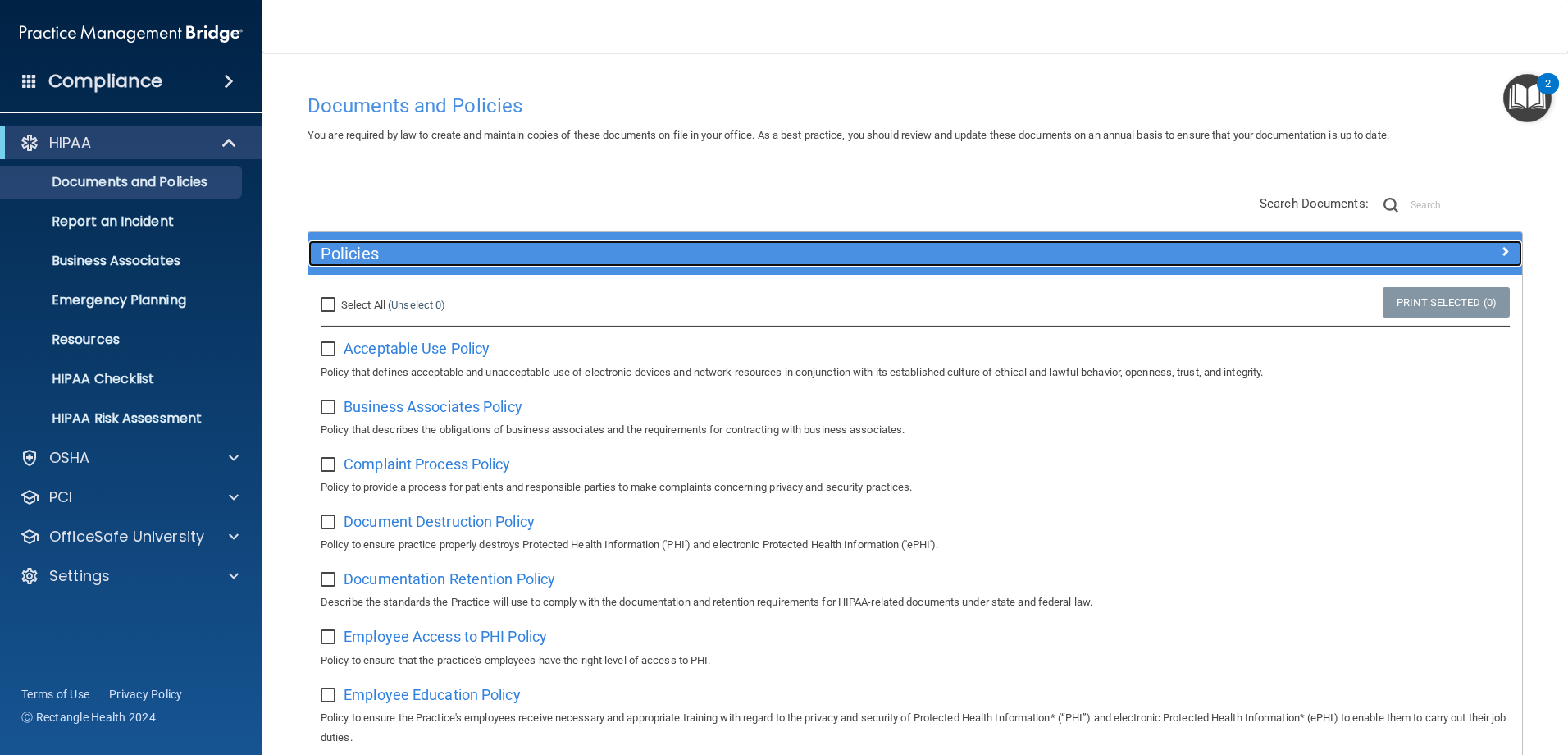
click at [1498, 244] on div at bounding box center [1370, 250] width 303 height 20
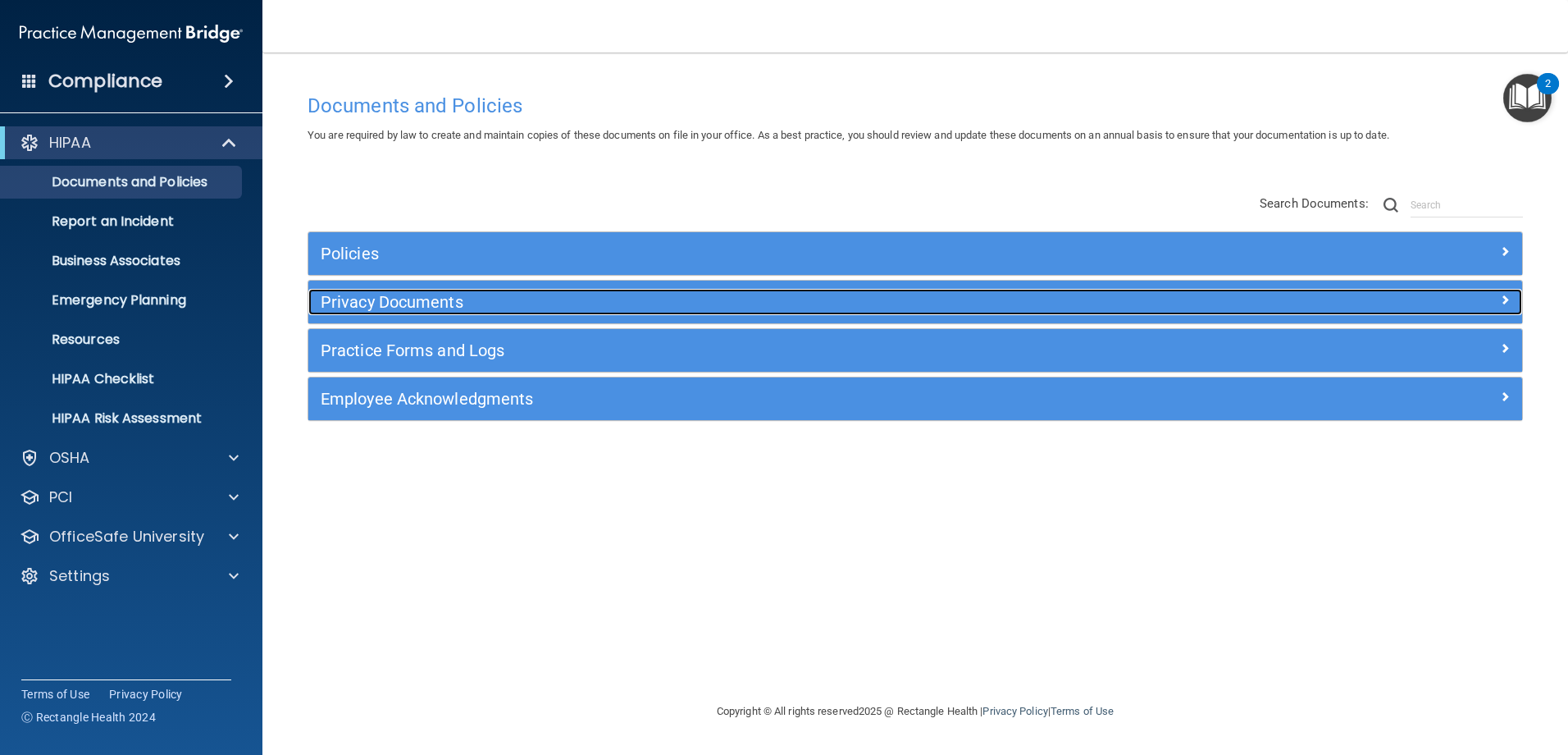
click at [1501, 294] on span at bounding box center [1505, 299] width 10 height 20
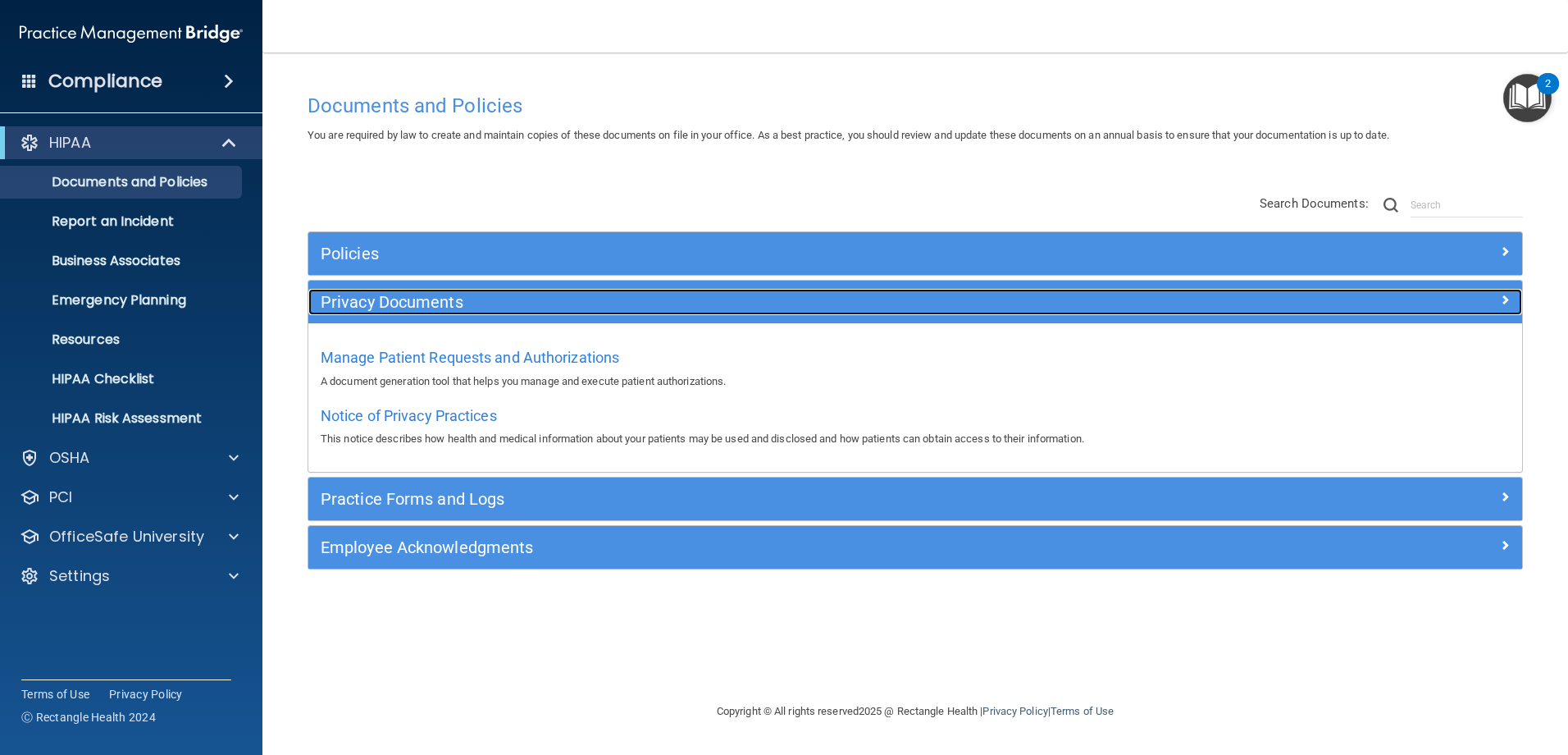
click at [1501, 294] on span at bounding box center [1505, 299] width 10 height 20
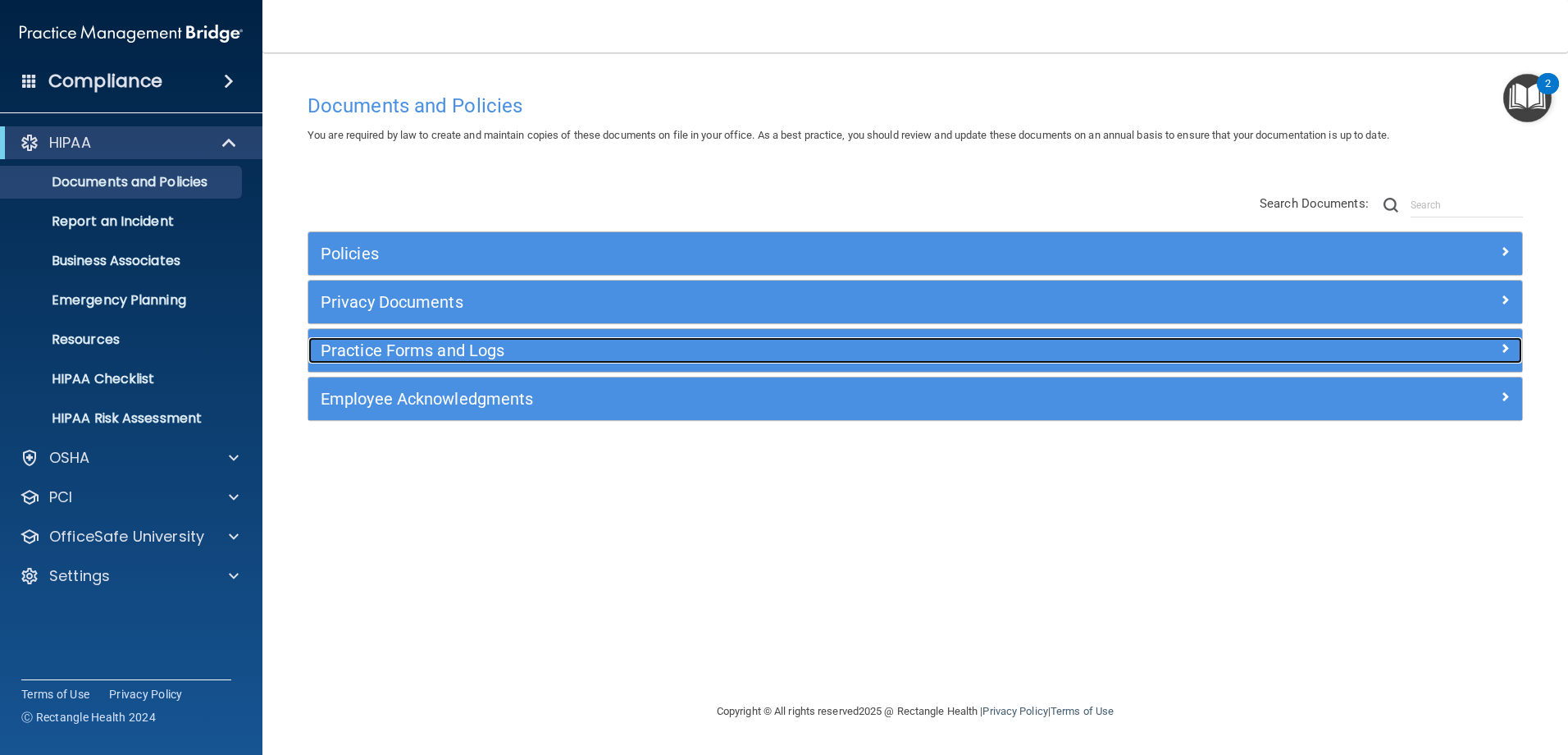
click at [1500, 346] on span at bounding box center [1505, 347] width 10 height 20
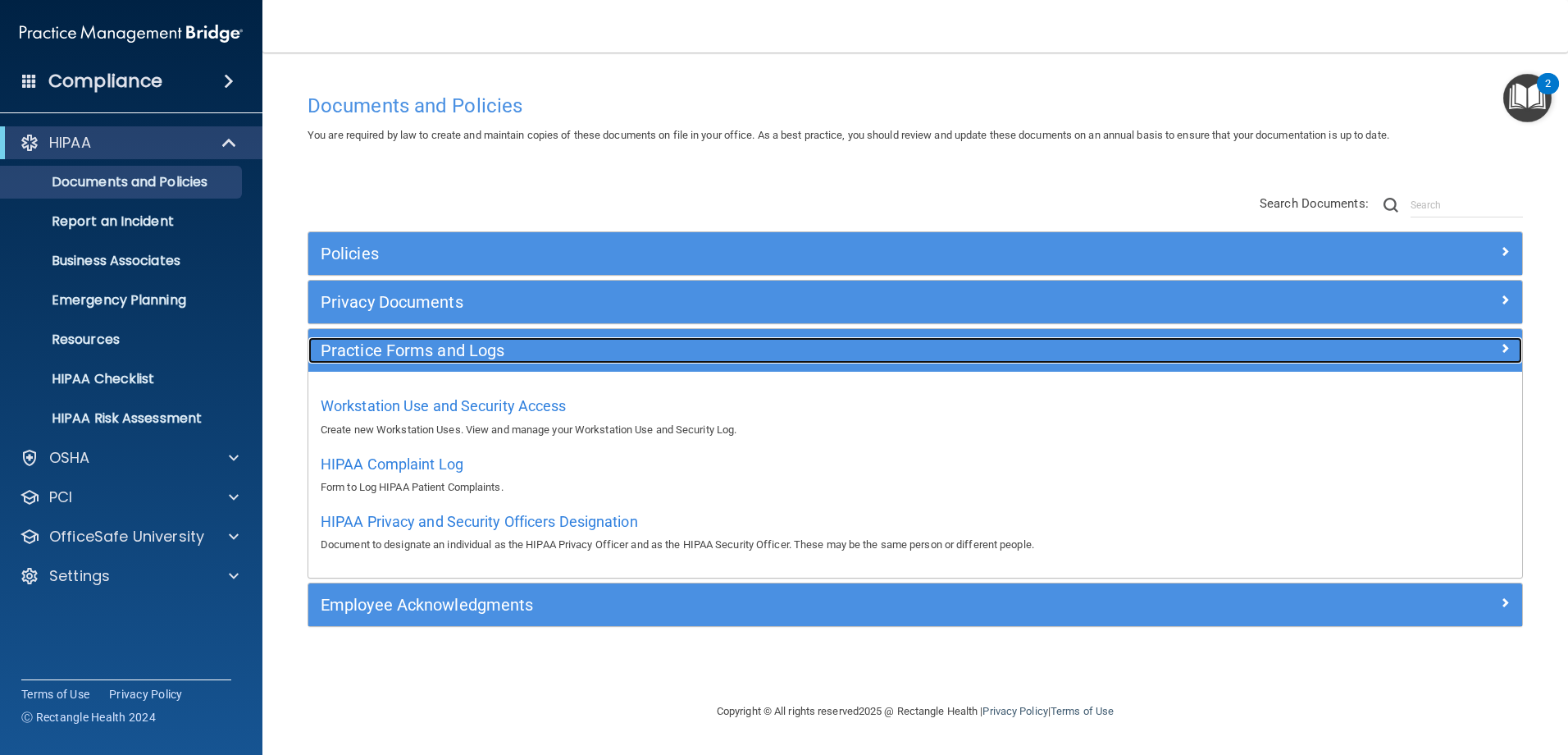
click at [1500, 346] on span at bounding box center [1505, 347] width 10 height 20
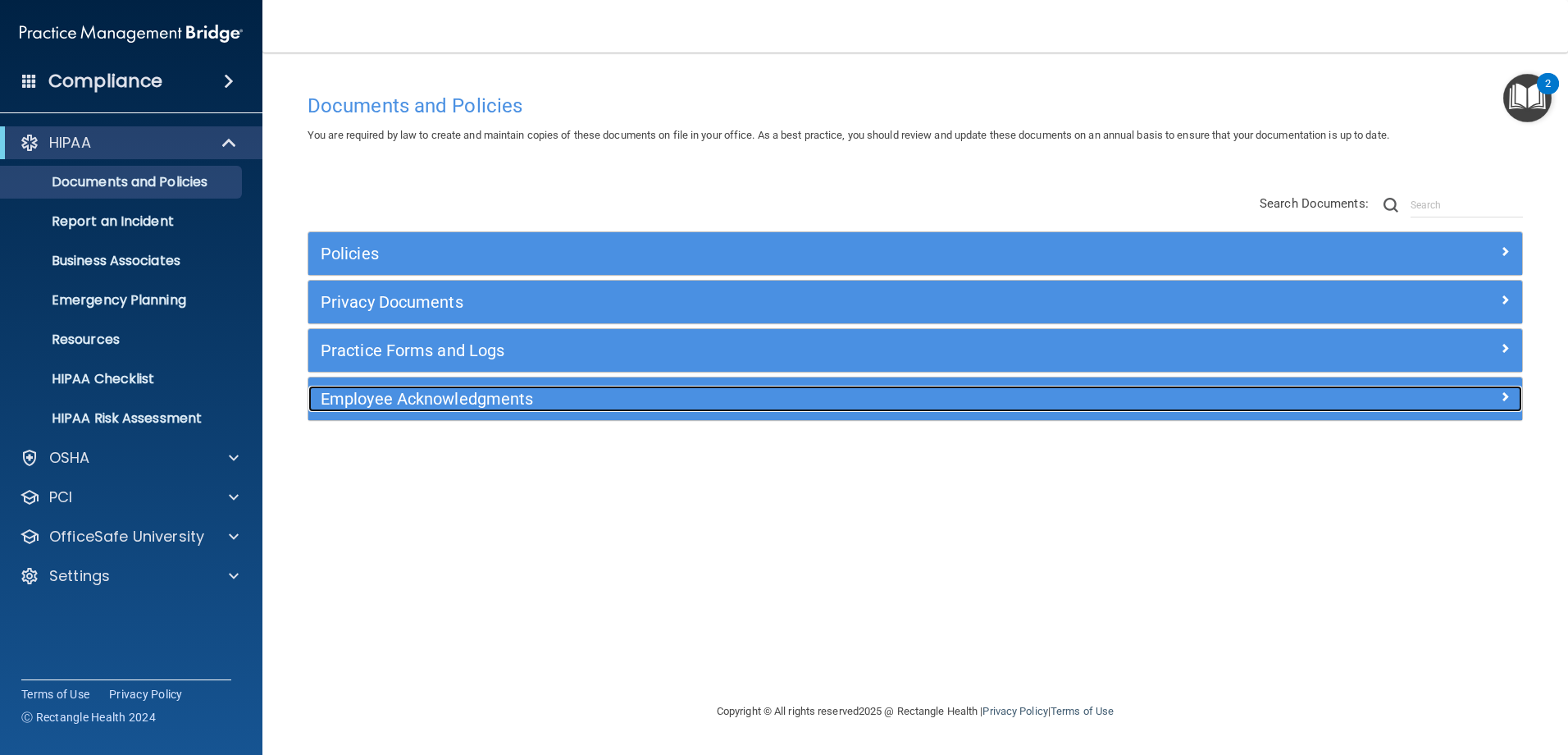
click at [1505, 388] on span at bounding box center [1505, 396] width 10 height 20
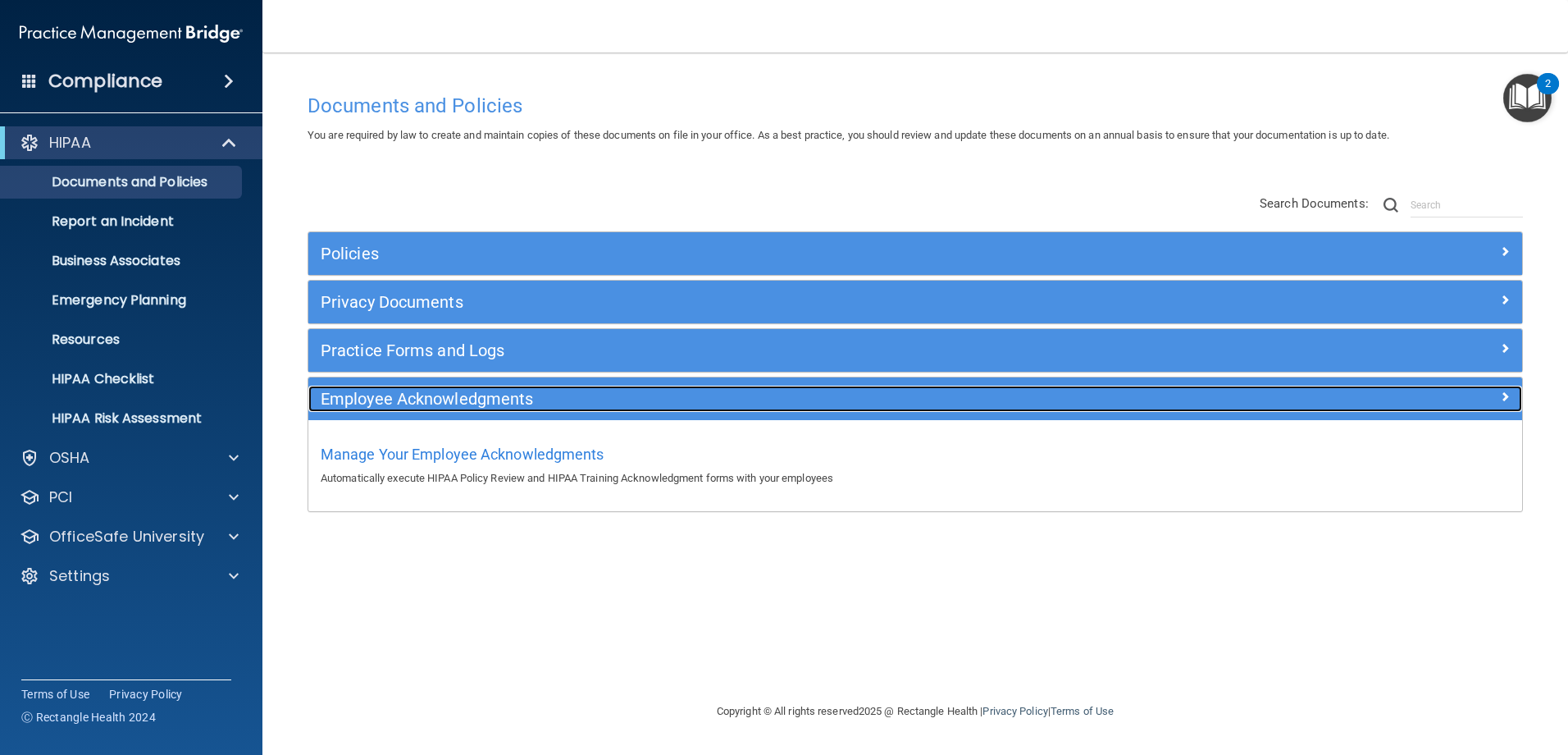
click at [1502, 398] on span at bounding box center [1505, 396] width 10 height 20
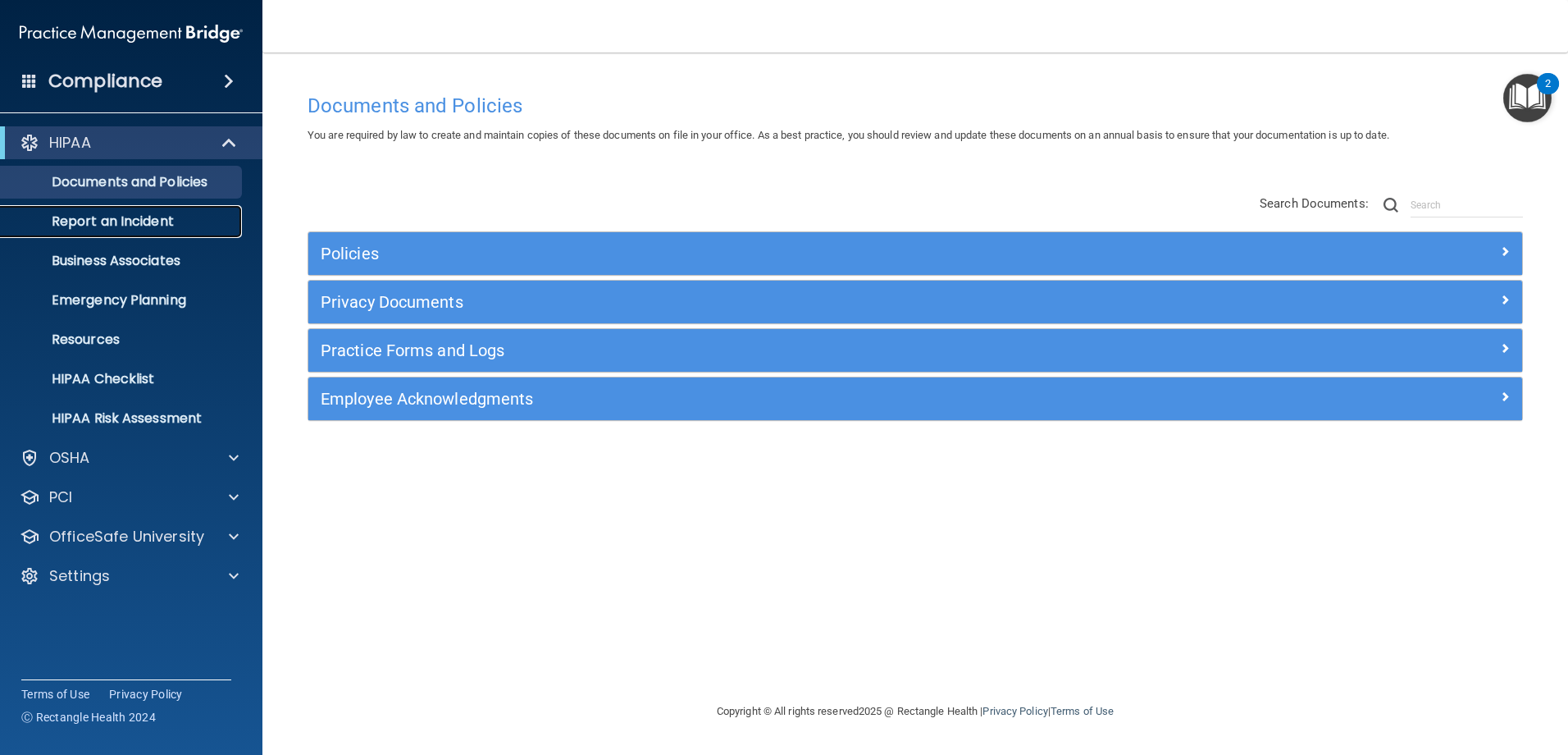
click at [143, 230] on p "Report an Incident" at bounding box center [122, 220] width 224 height 16
click at [233, 141] on span at bounding box center [231, 142] width 14 height 20
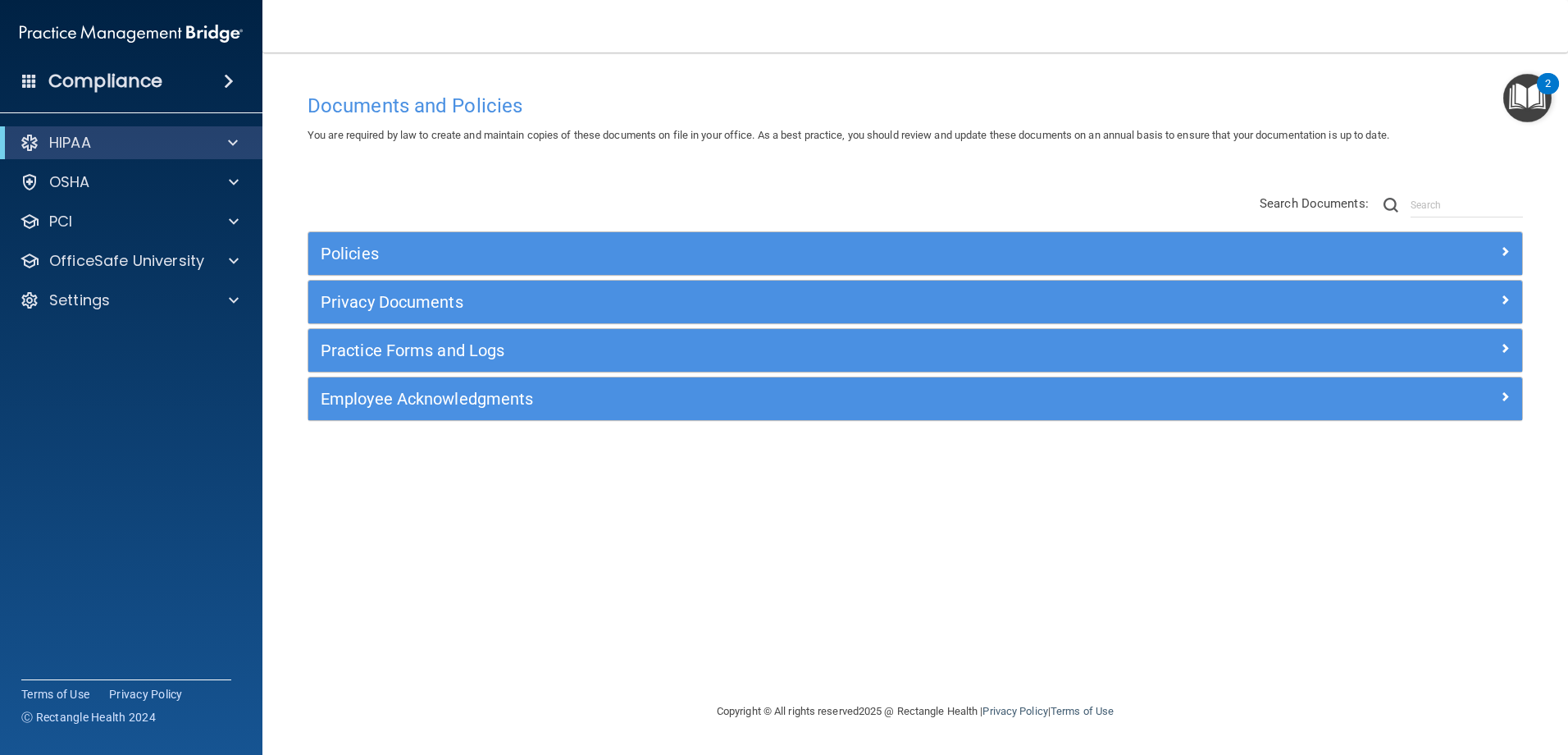
click at [484, 596] on div "Documents and Policies You are required by law to create and maintain copies of…" at bounding box center [914, 392] width 1240 height 616
click at [232, 183] on span at bounding box center [234, 181] width 10 height 20
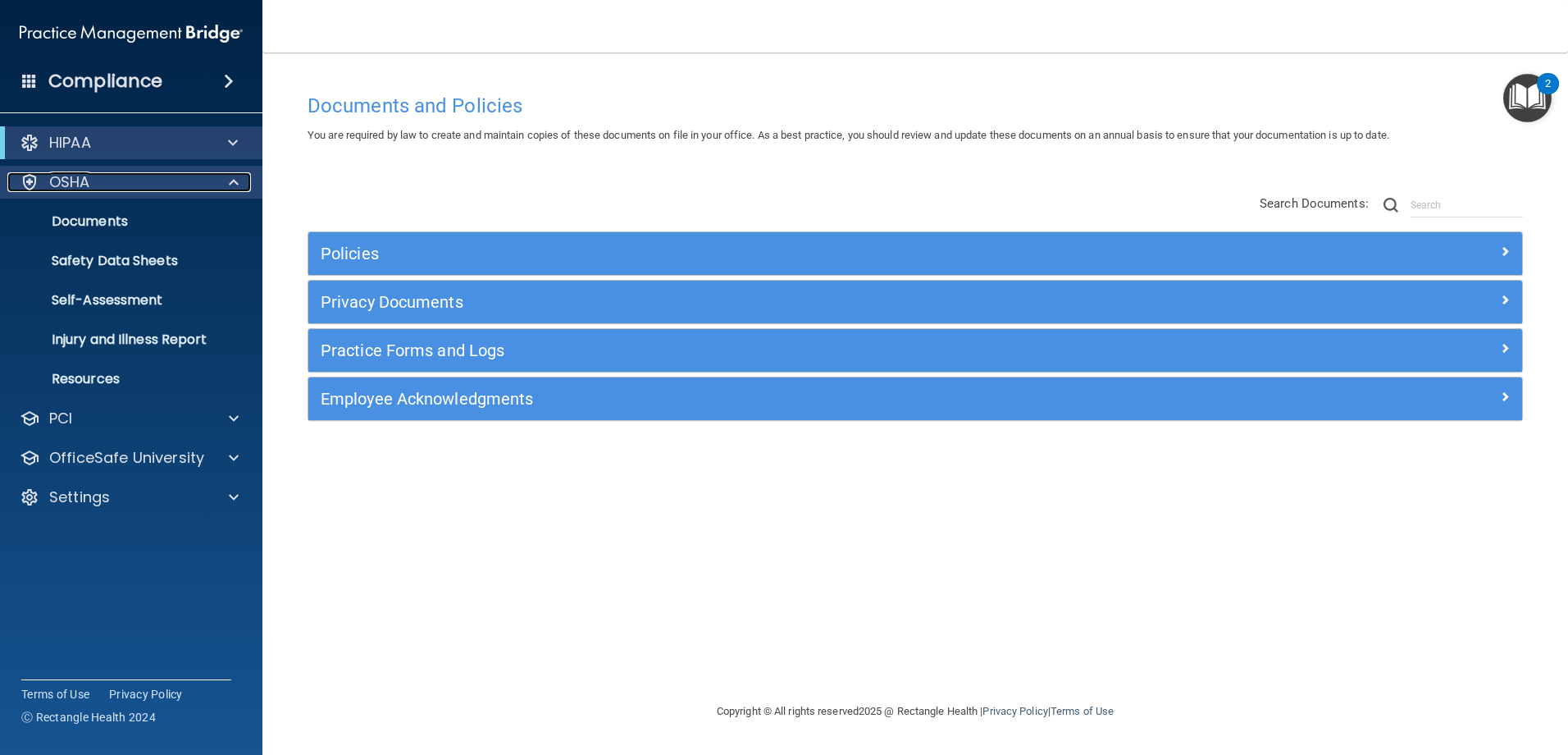
click at [232, 183] on span at bounding box center [234, 181] width 10 height 20
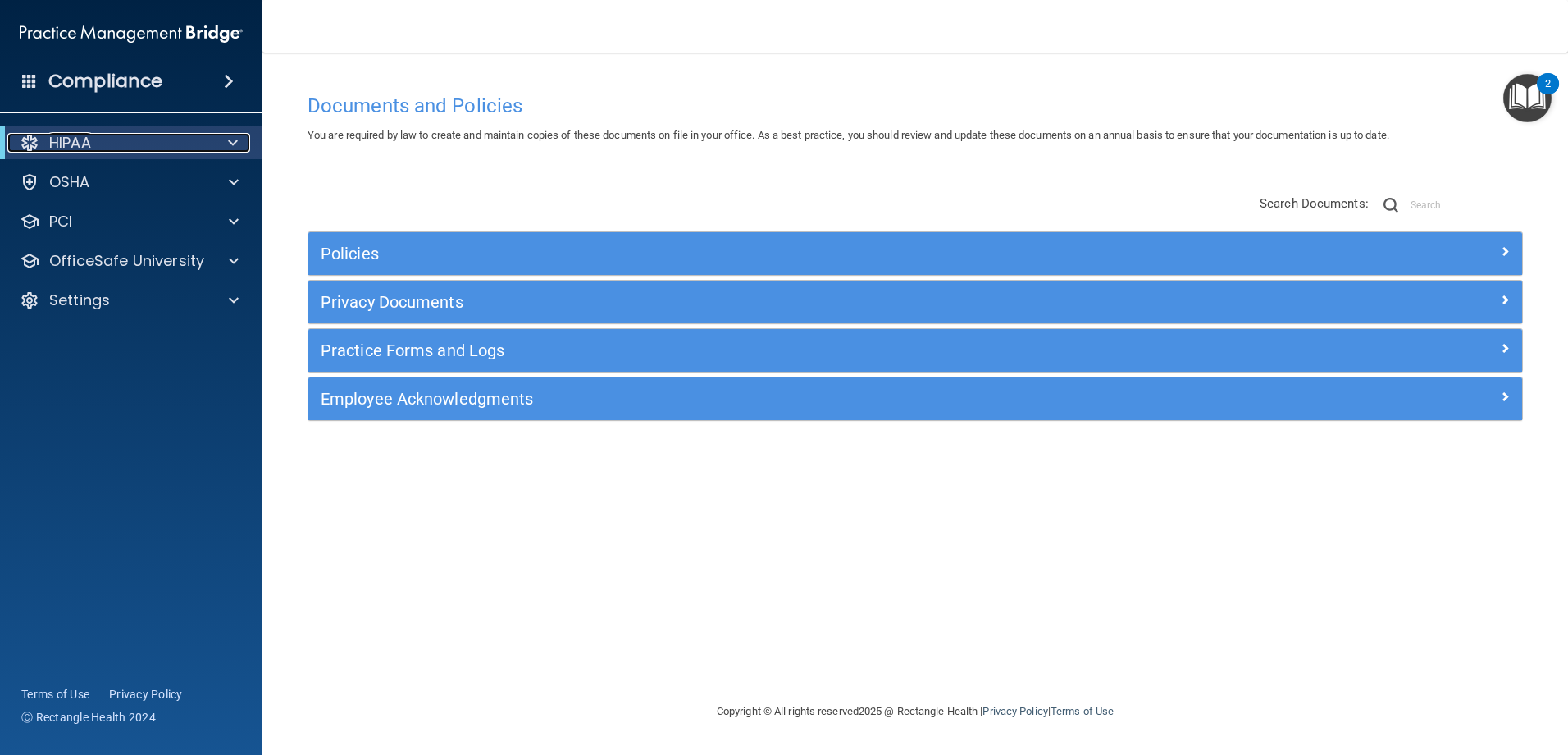
click at [236, 137] on span at bounding box center [233, 142] width 10 height 20
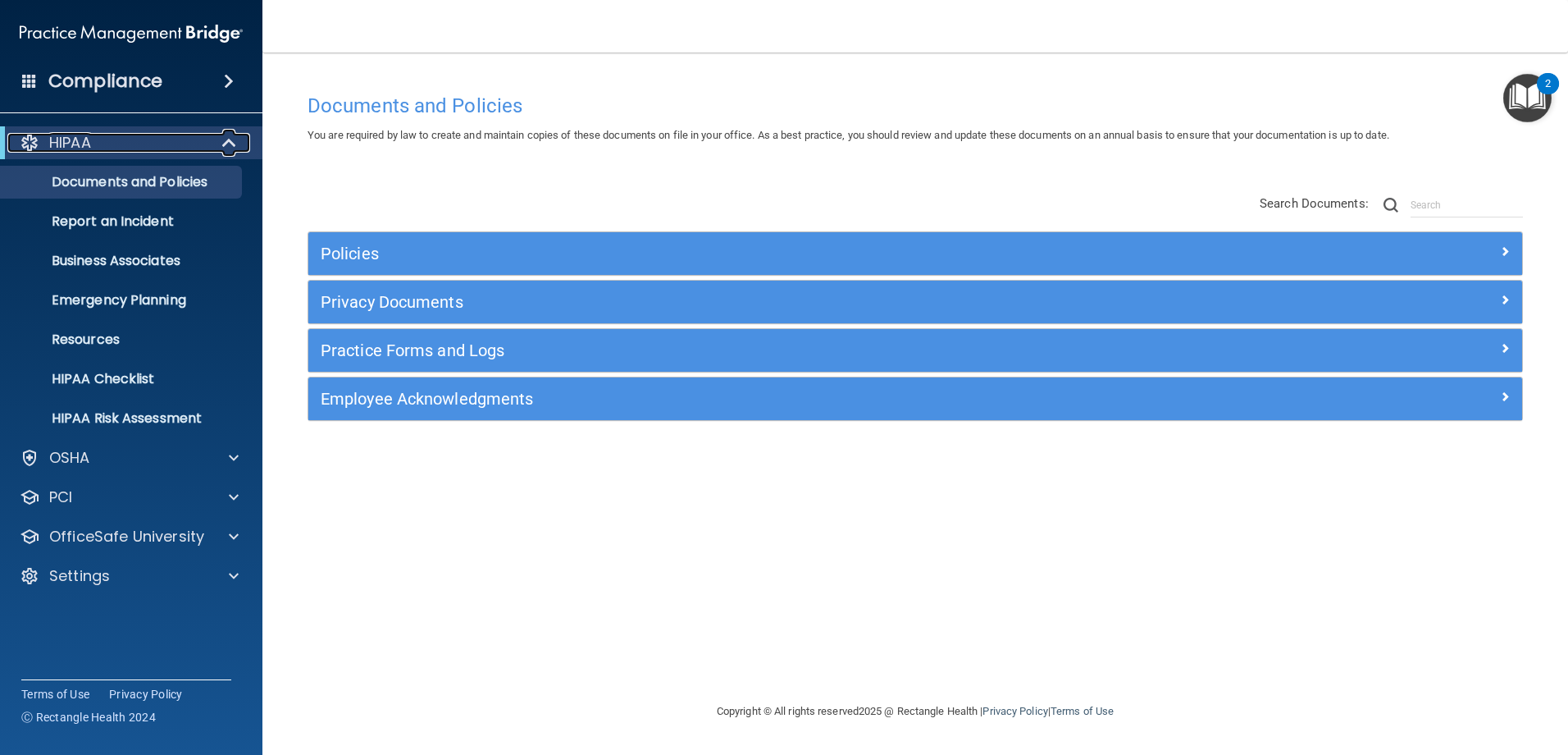
click at [235, 137] on span at bounding box center [231, 142] width 14 height 20
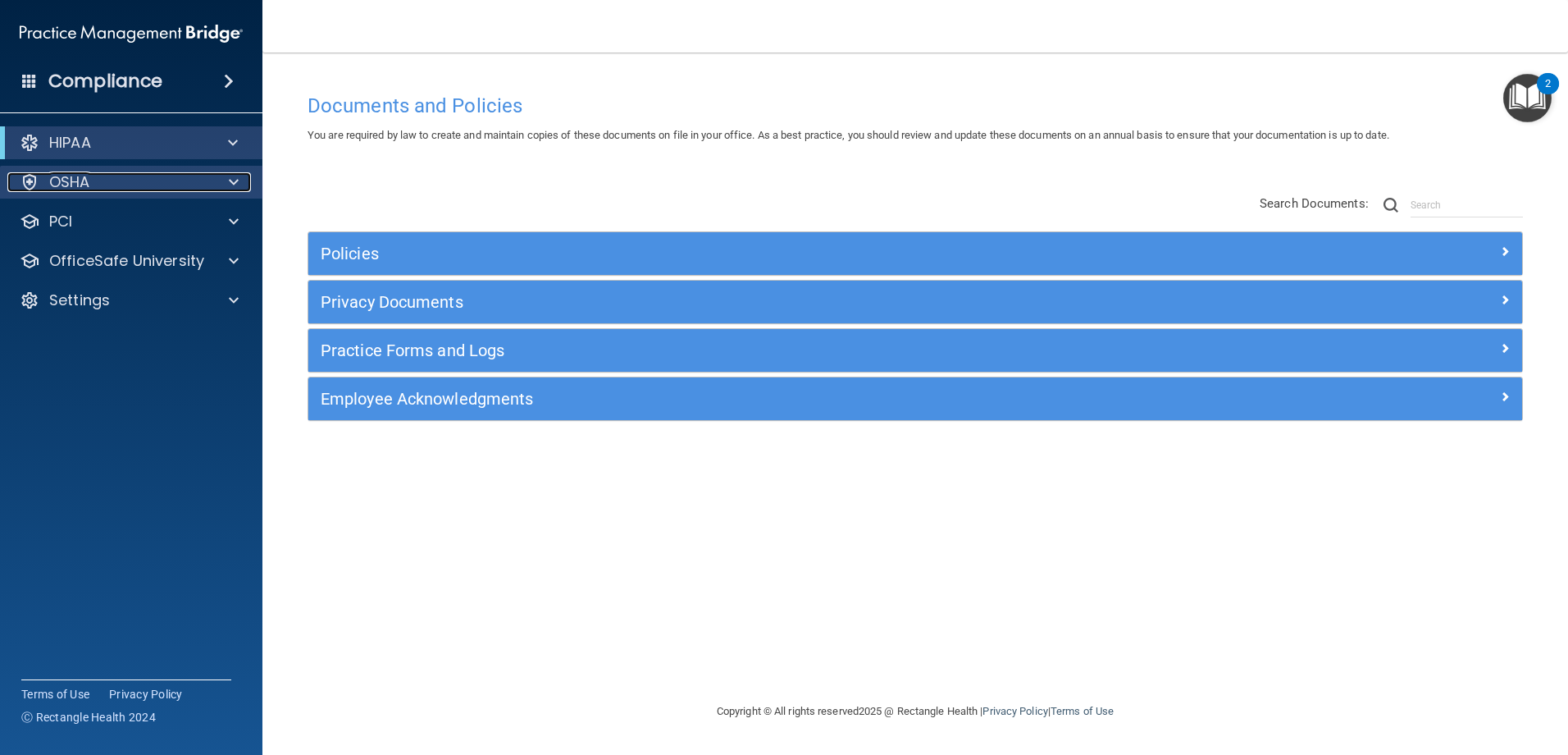
click at [234, 183] on span at bounding box center [234, 181] width 10 height 20
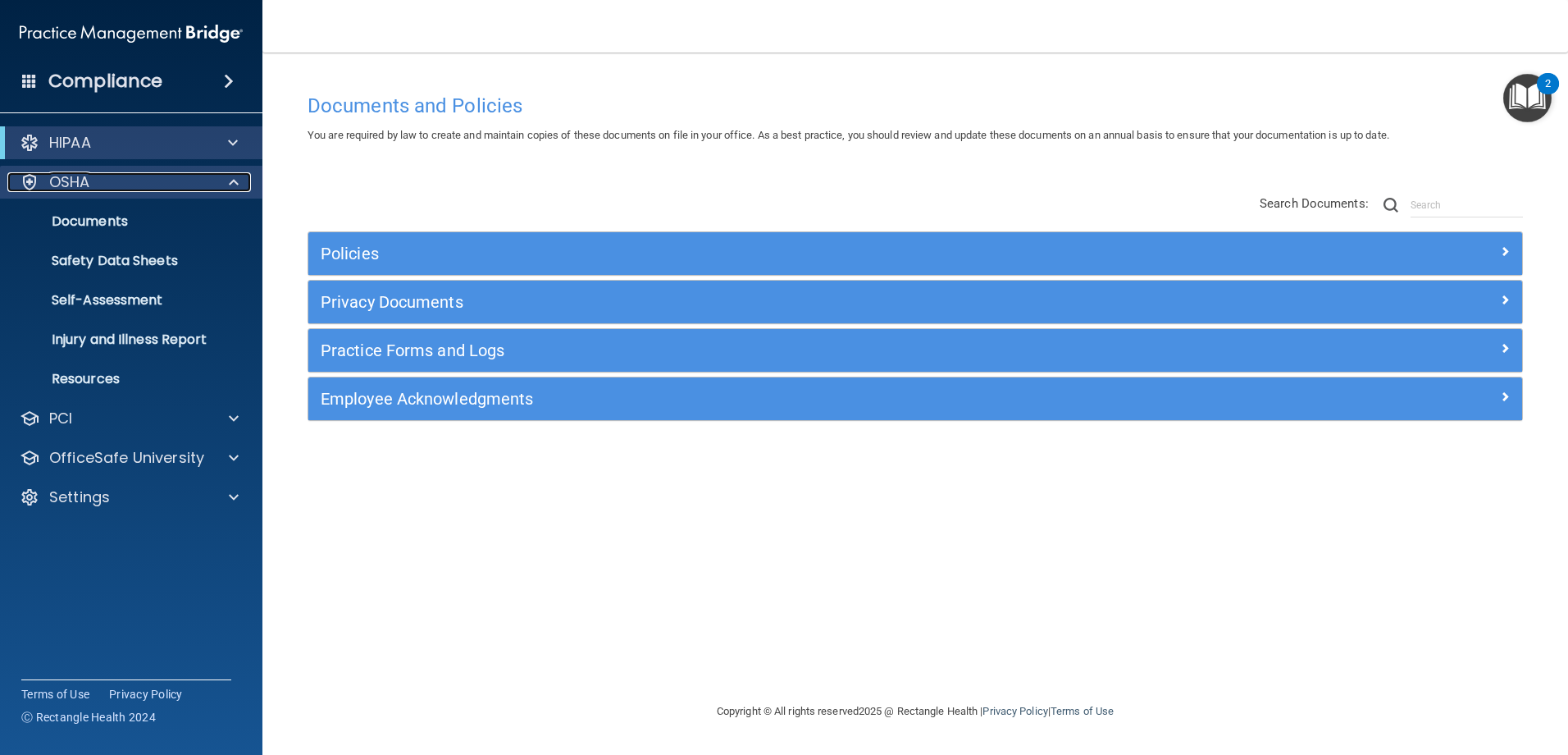
click at [234, 183] on span at bounding box center [234, 181] width 10 height 20
